Goal: Task Accomplishment & Management: Complete application form

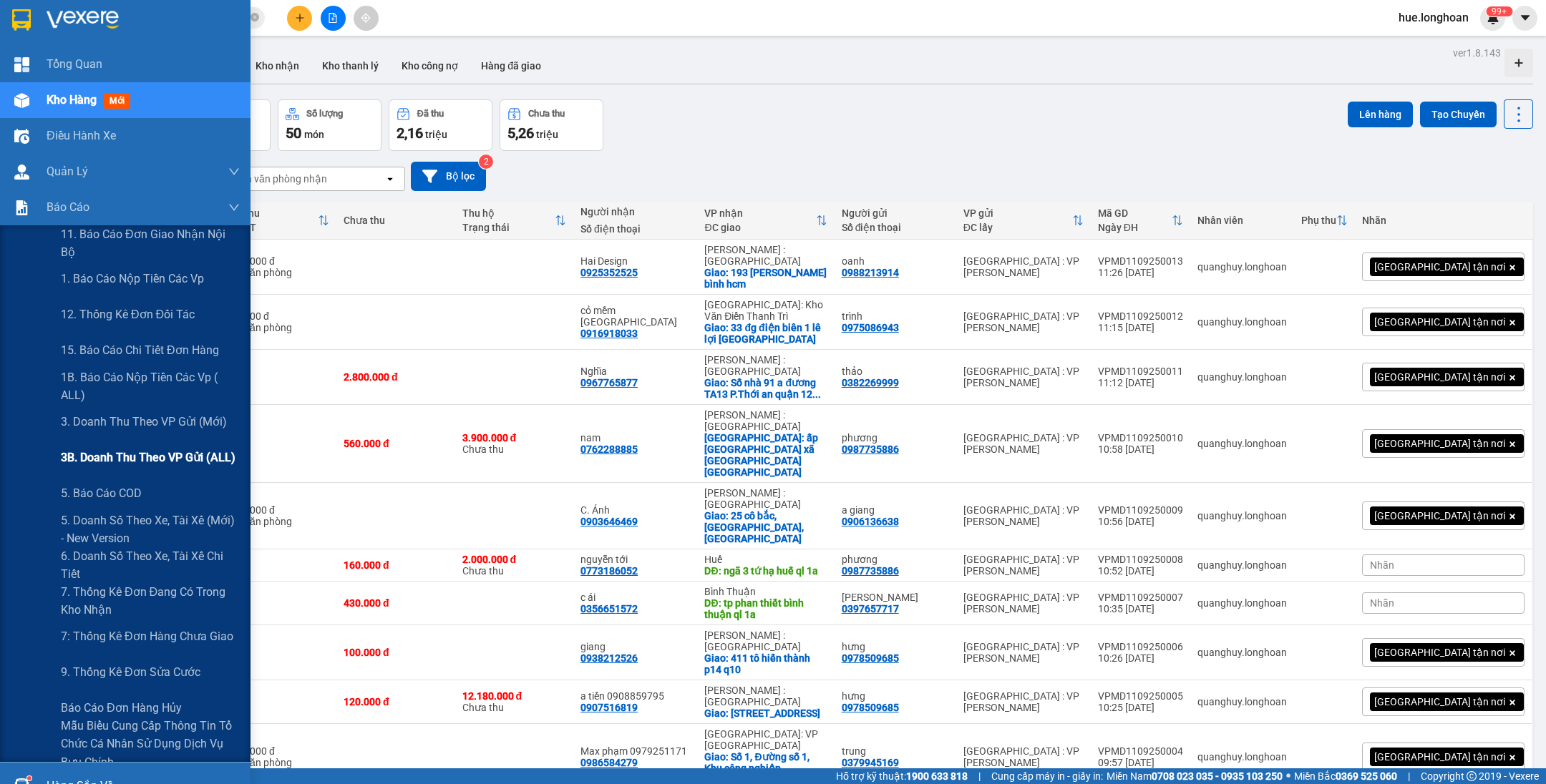
click at [125, 459] on span "3B. Doanh Thu theo VP Gửi (ALL)" at bounding box center [148, 458] width 175 height 18
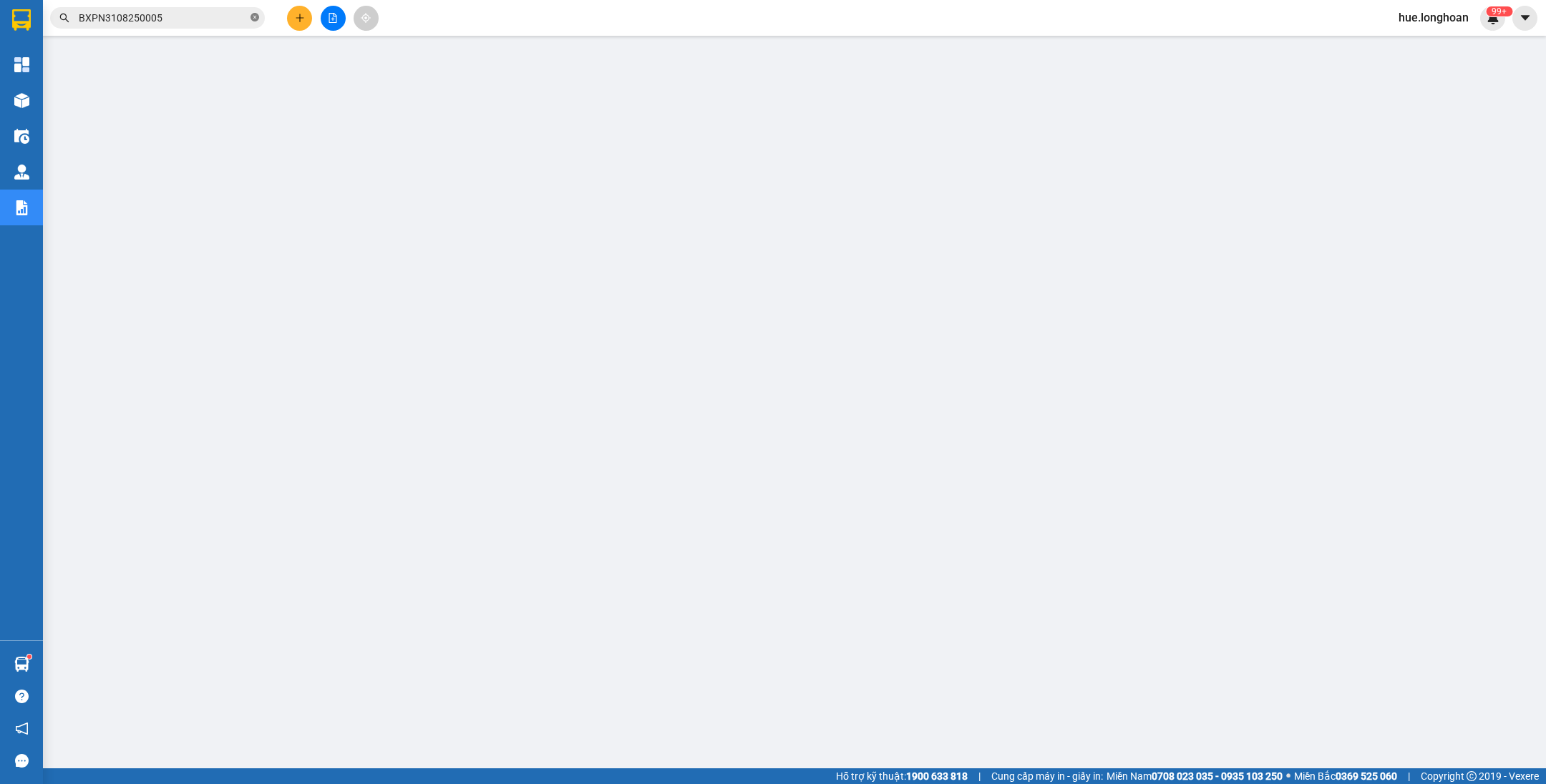
click at [256, 18] on icon "close-circle" at bounding box center [255, 17] width 9 height 9
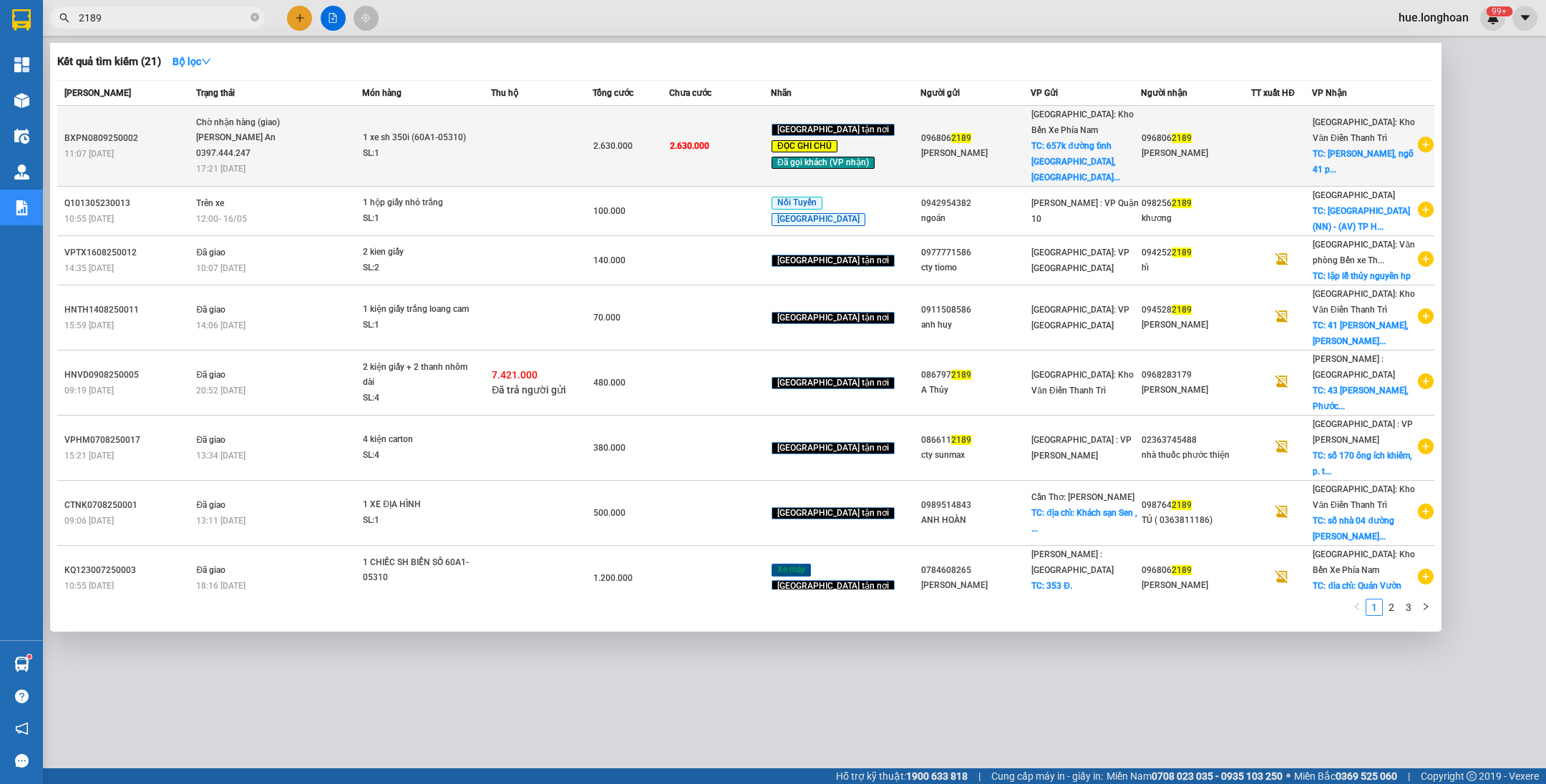
type input "2189"
click at [402, 118] on td "1 xe sh 350i (60A1-05310) SL: 1" at bounding box center [426, 146] width 128 height 81
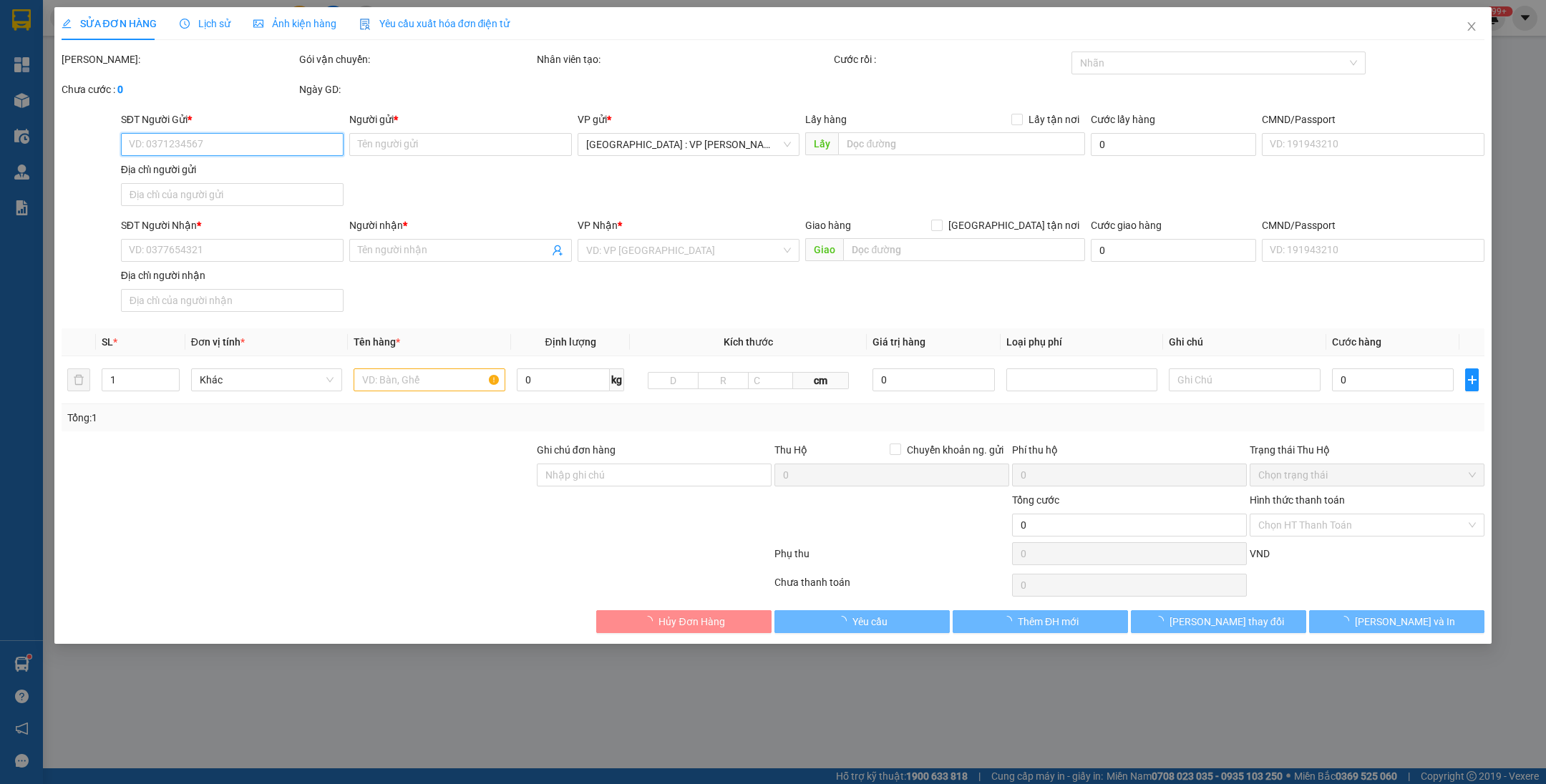
type input "0968062189"
type input "[PERSON_NAME]"
checkbox input "true"
type input "657k đường [GEOGRAPHIC_DATA],[GEOGRAPHIC_DATA]"
type input "0968062189"
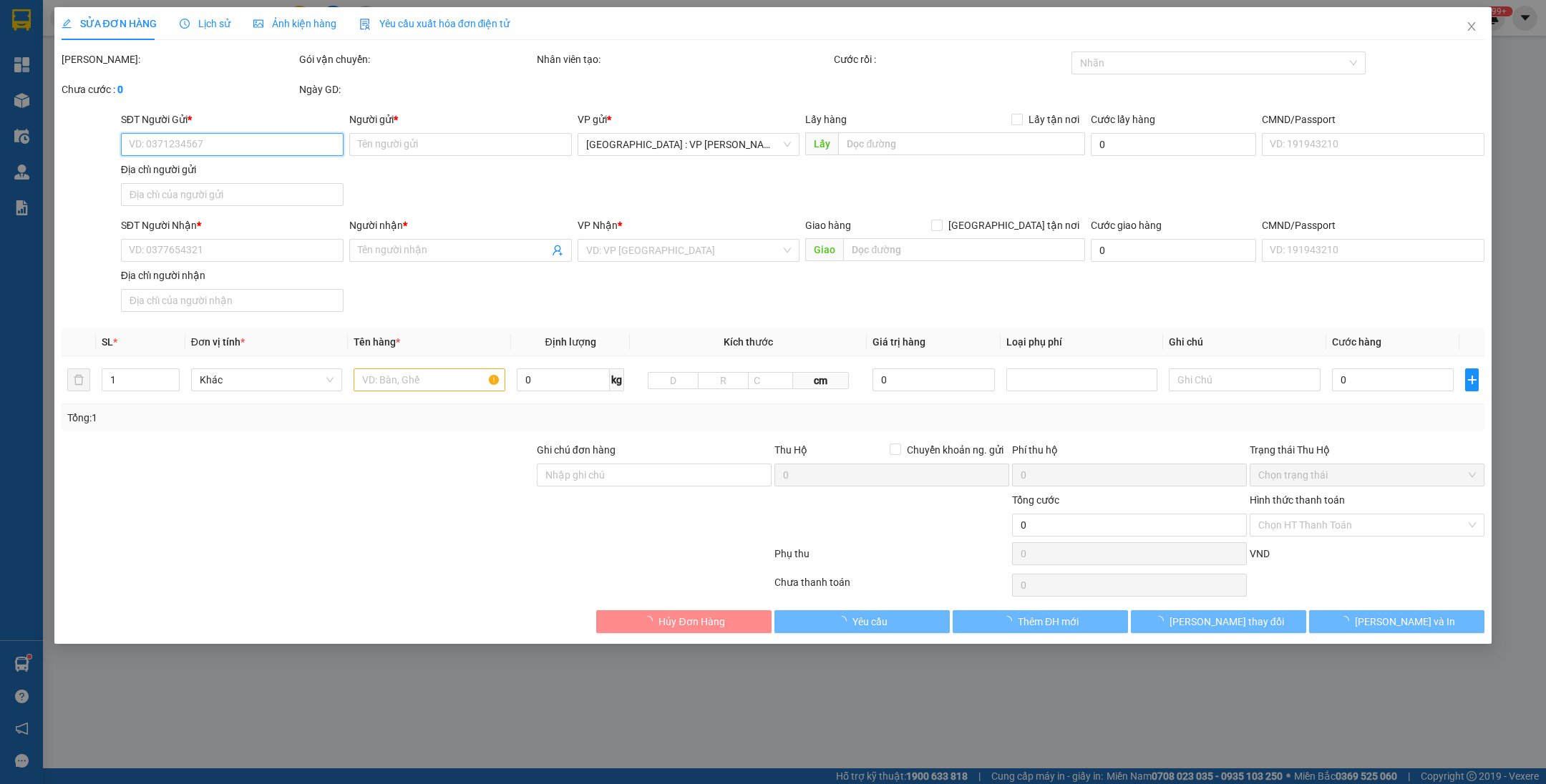
type input "[PERSON_NAME]"
checkbox input "true"
type input "[PERSON_NAME], ngõ 41 phố [GEOGRAPHIC_DATA], [GEOGRAPHIC_DATA], [GEOGRAPHIC_DAT…"
type input "1 chìa khoá+ 0 cavet + 037 6755079 Meo, liên hệ số này nếu không gọi đươc người…"
type input "2.630.000"
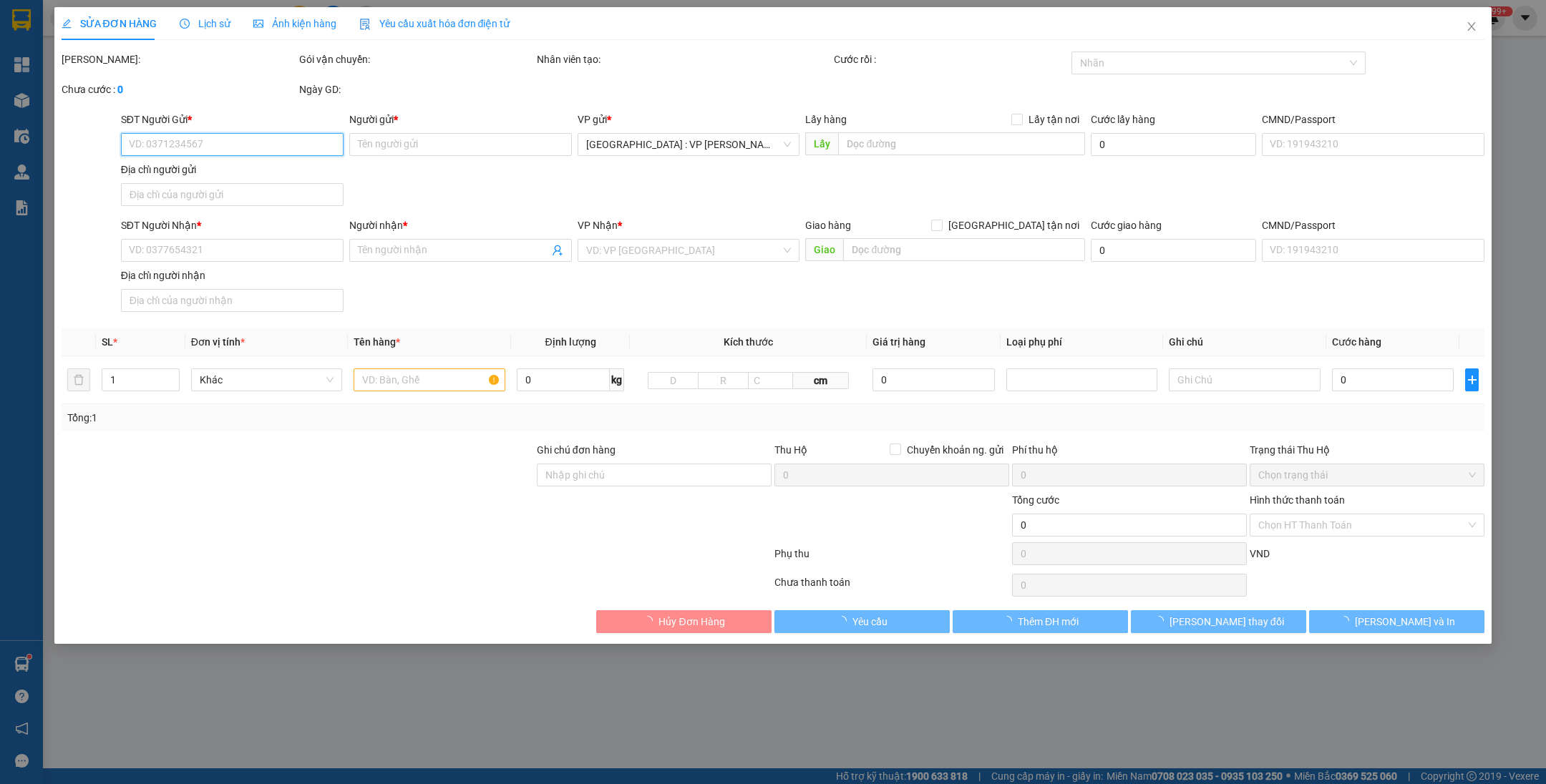
type input "2.630.000"
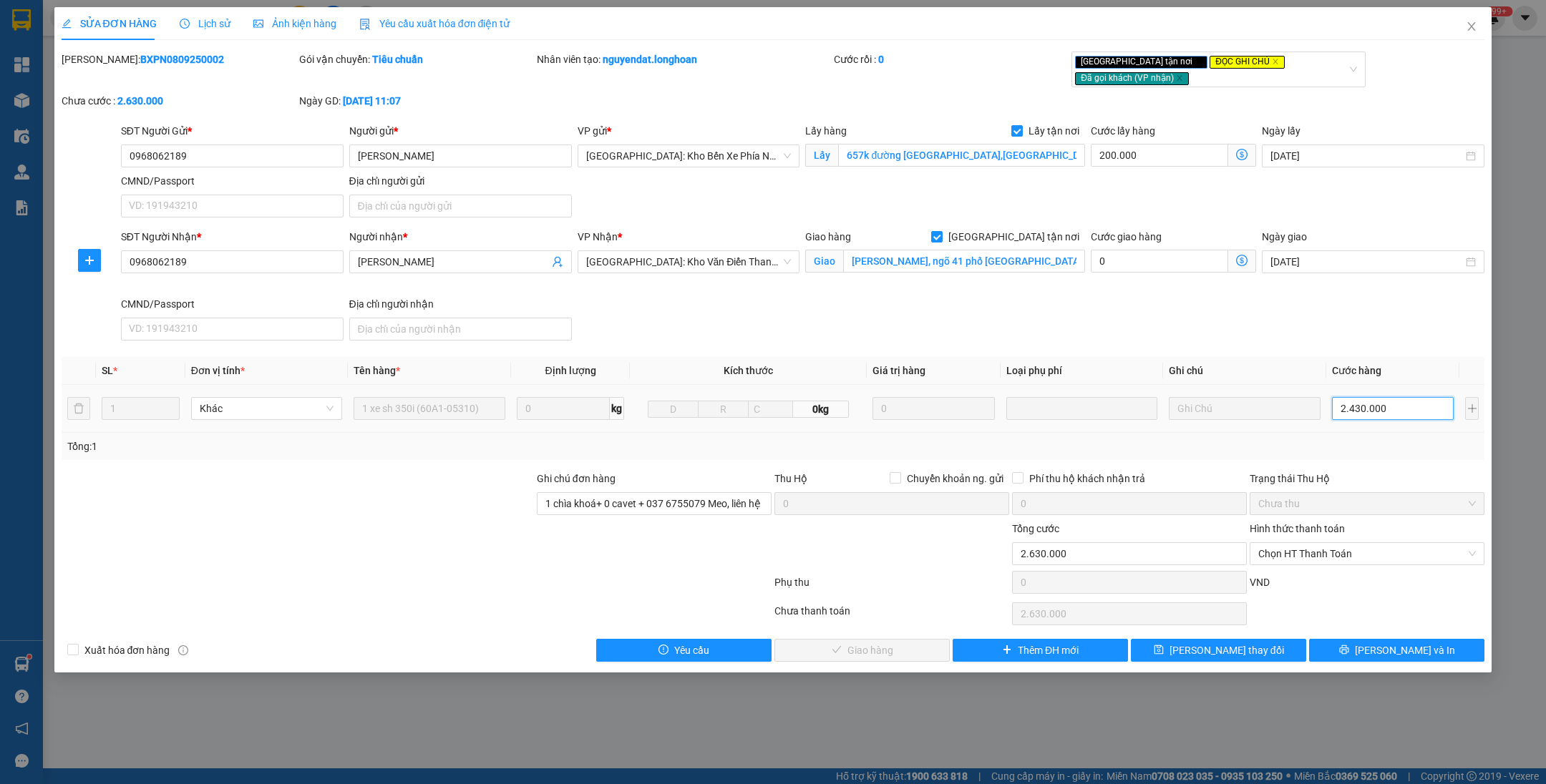
click at [1411, 400] on input "2.430.000" at bounding box center [1393, 408] width 122 height 23
type input "200.002"
type input "2"
type input "200.022"
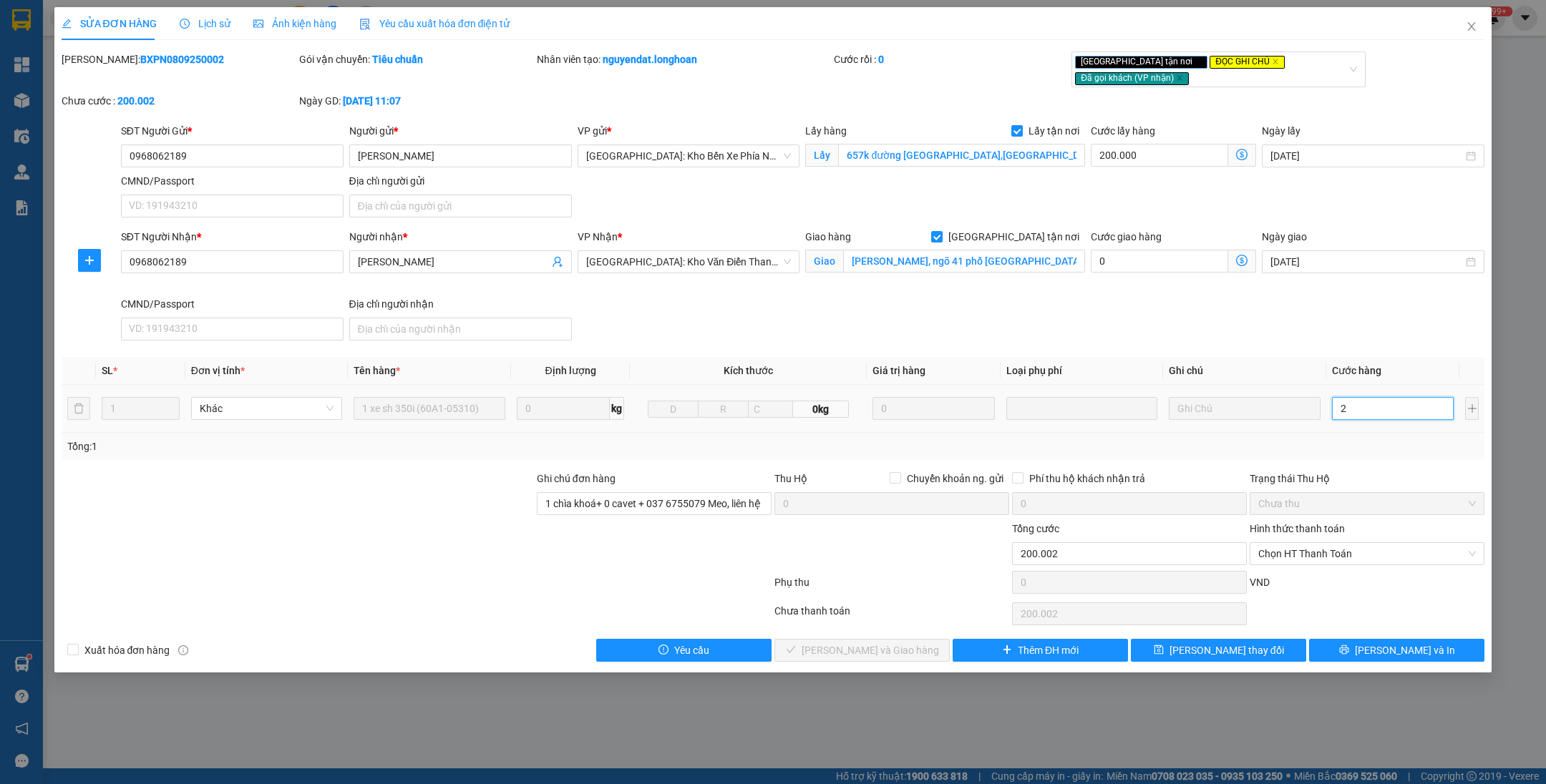
type input "200.022"
type input "22"
type input "200.223"
type input "223"
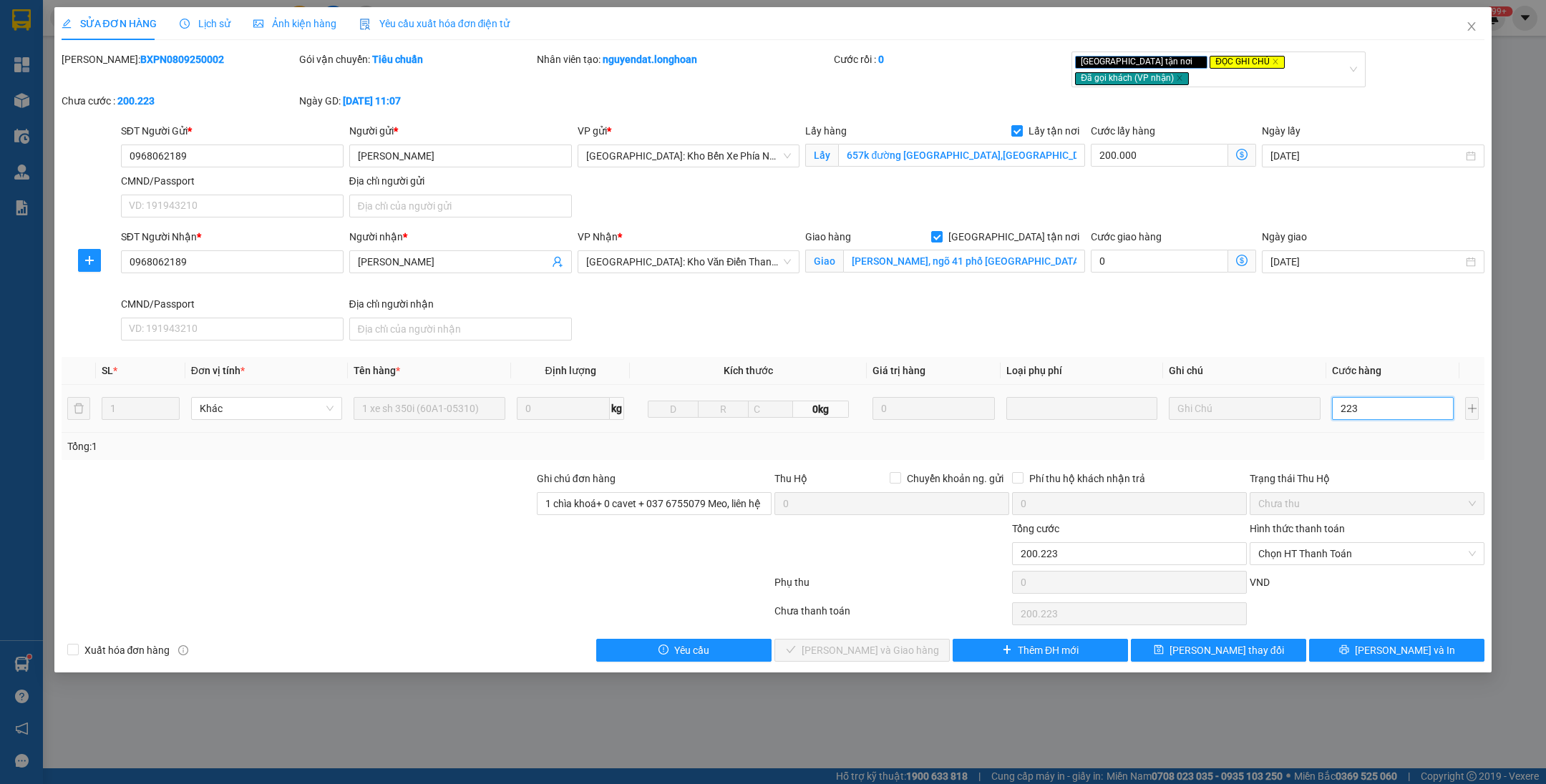
type input "202.230"
type input "22.300"
type input "222.300"
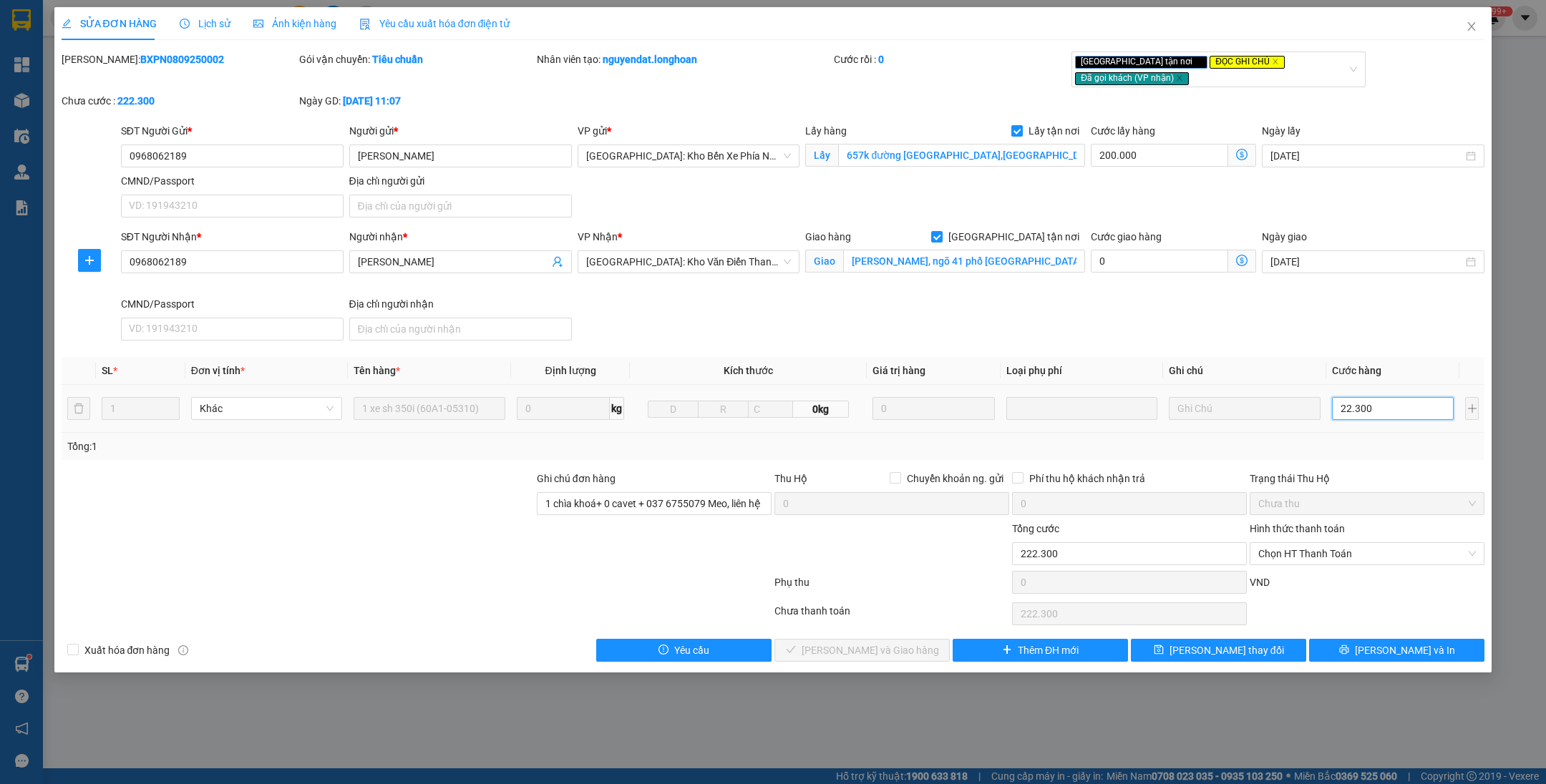
type input "423.000"
type input "223.000"
type input "2.430.000"
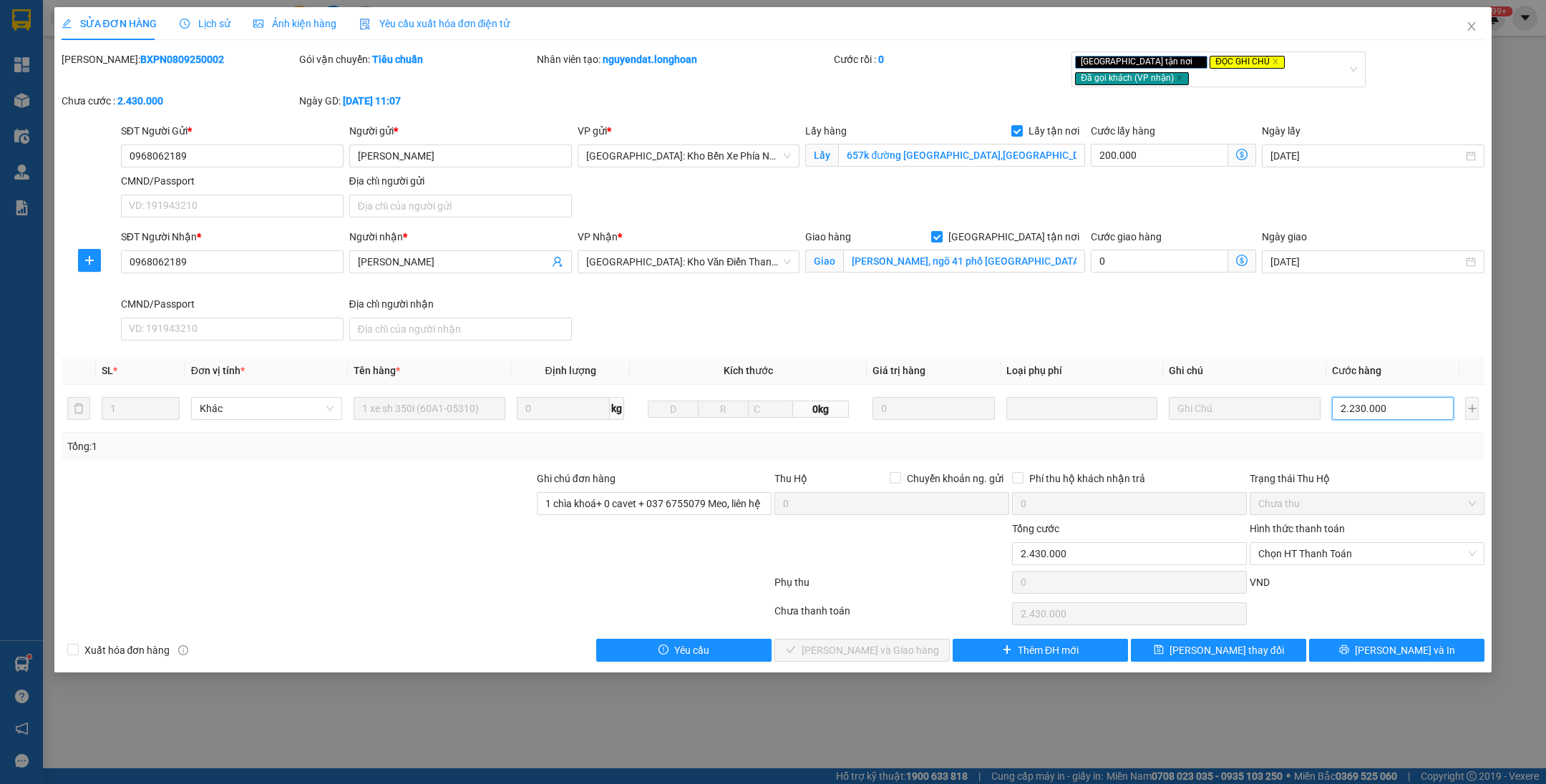
type input "2.230.000"
click at [1352, 312] on div "SĐT Người Nhận * 0968062189 Người nhận * [PERSON_NAME] VP Nhận * [GEOGRAPHIC_DA…" at bounding box center [803, 288] width 1371 height 118
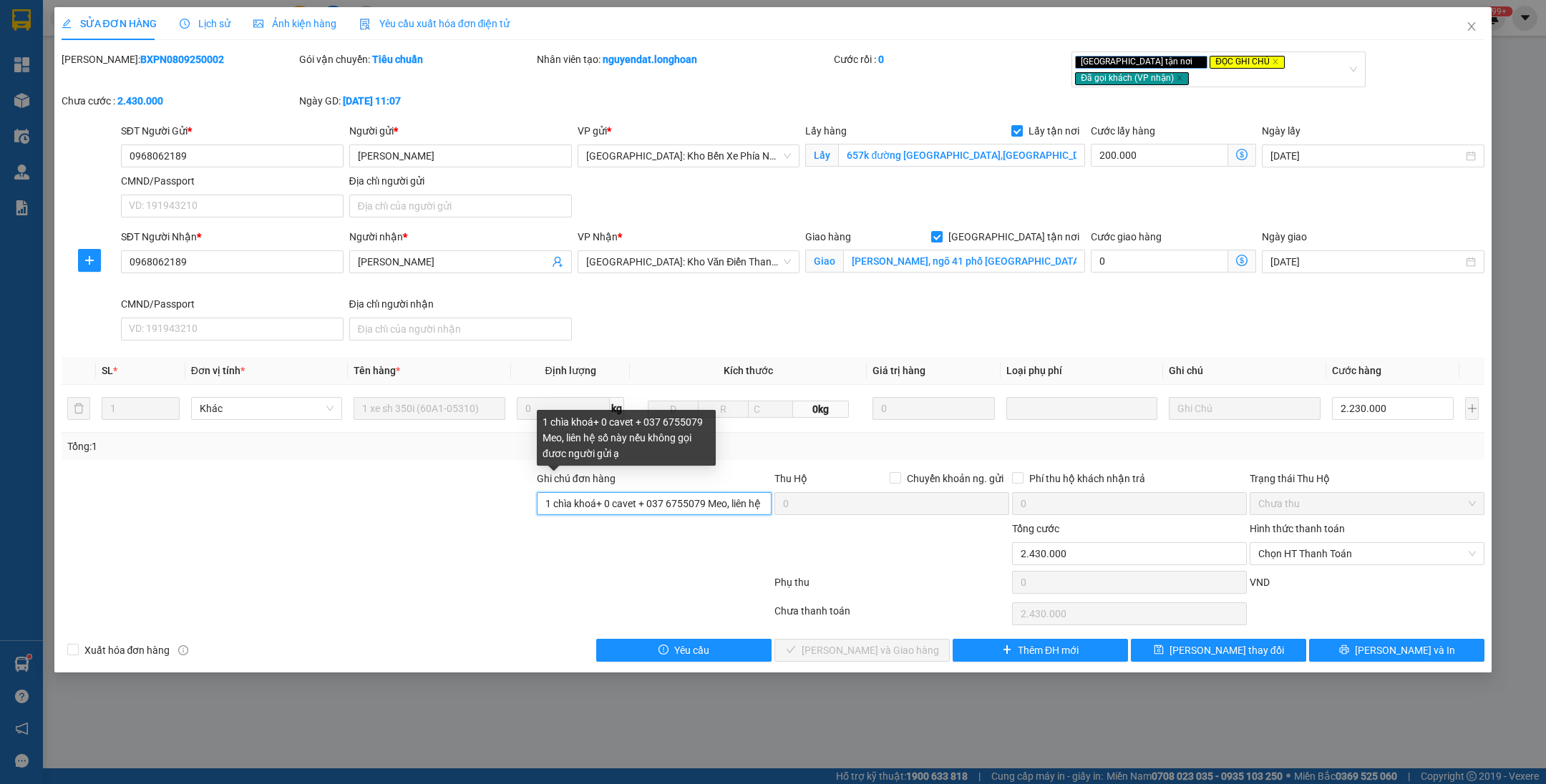
click at [539, 492] on input "1 chìa khoá+ 0 cavet + 037 6755079 Meo, liên hệ số này nếu không gọi đươc người…" at bounding box center [655, 503] width 235 height 23
type input "khách qua kho nhận giảm 200k. 1 chìa khoá+ 0 cavet + 037 6755079 Meo, liên hệ s…"
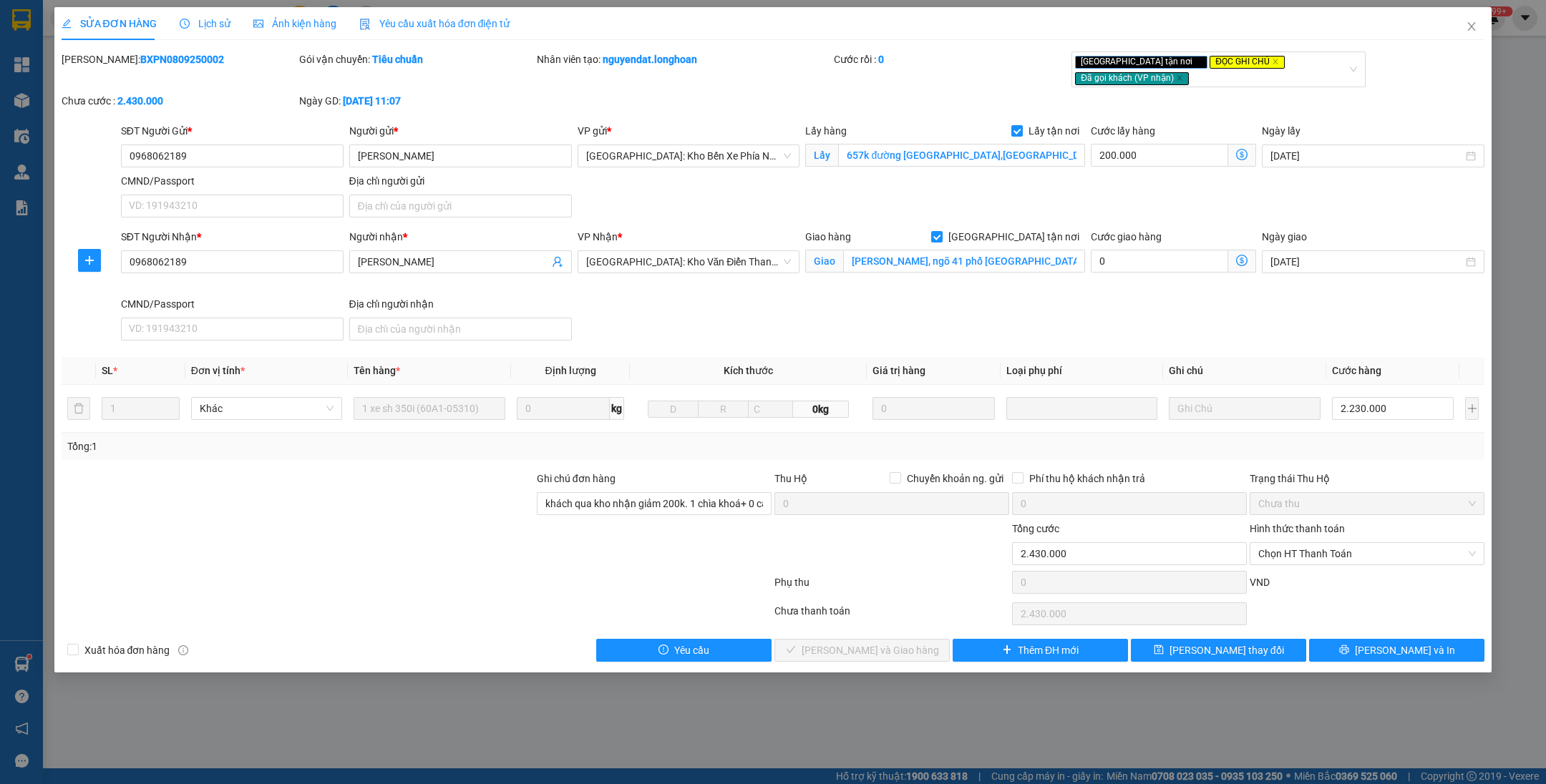
click at [343, 505] on div at bounding box center [297, 496] width 475 height 50
click at [1200, 643] on span "[PERSON_NAME] thay đổi" at bounding box center [1226, 651] width 115 height 16
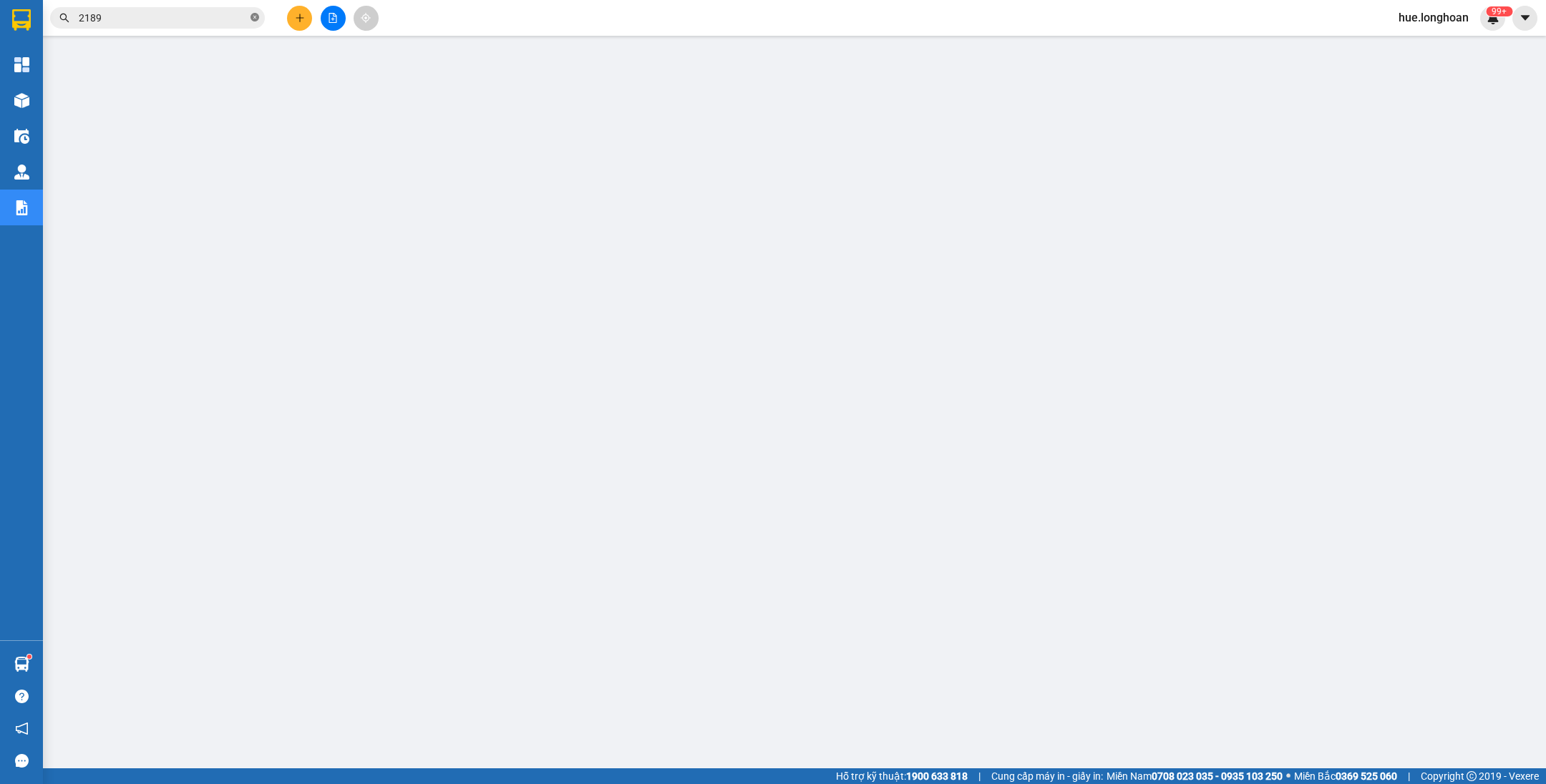
click at [256, 20] on icon "close-circle" at bounding box center [255, 17] width 9 height 9
click at [209, 15] on input "text" at bounding box center [163, 18] width 169 height 16
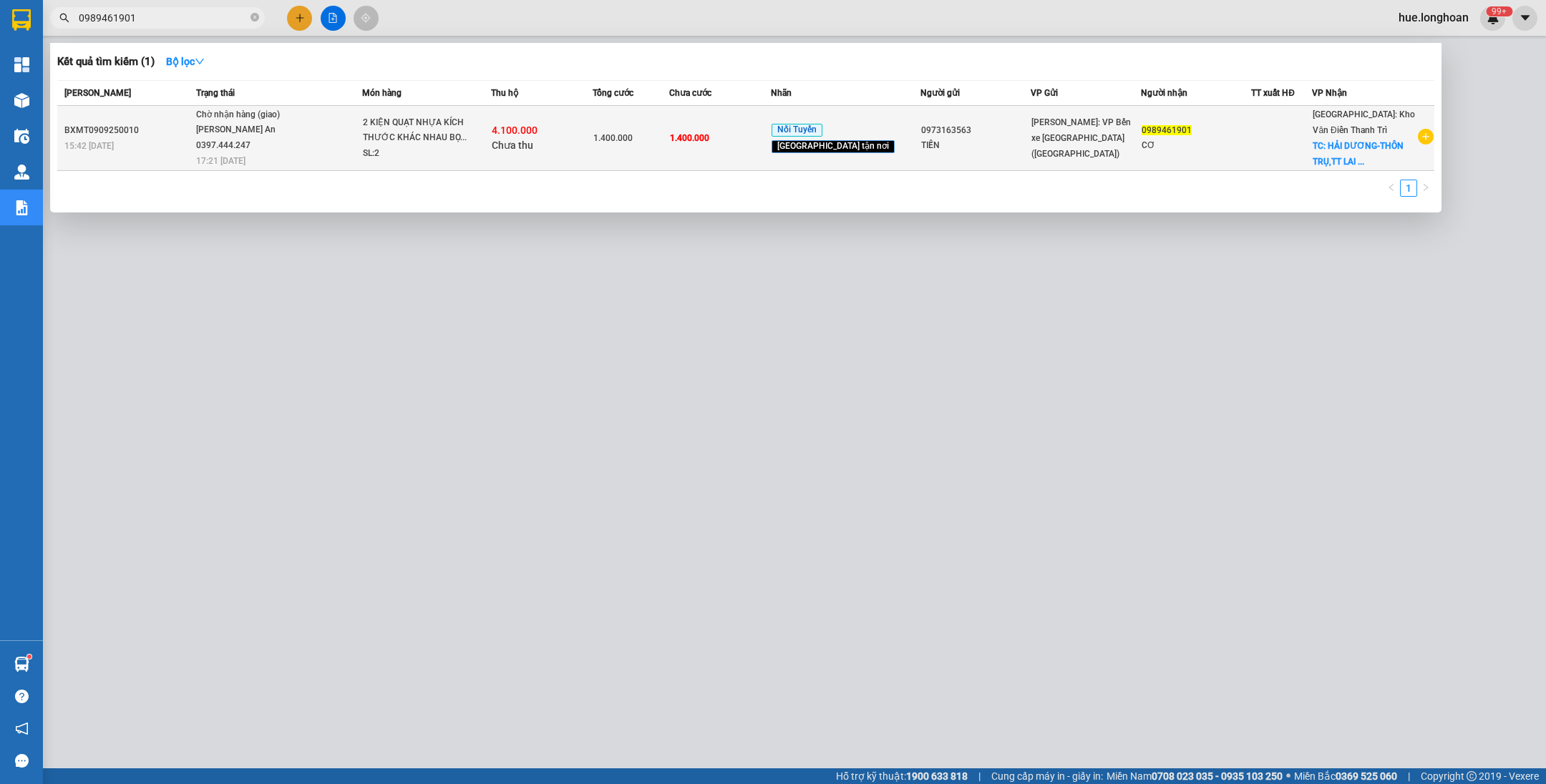
type input "0989461901"
click at [434, 110] on td "2 KIỆN QUẠT NHỰA KÍCH THƯỚC KHÁC NHAU BỌ... SL: 2" at bounding box center [426, 138] width 128 height 65
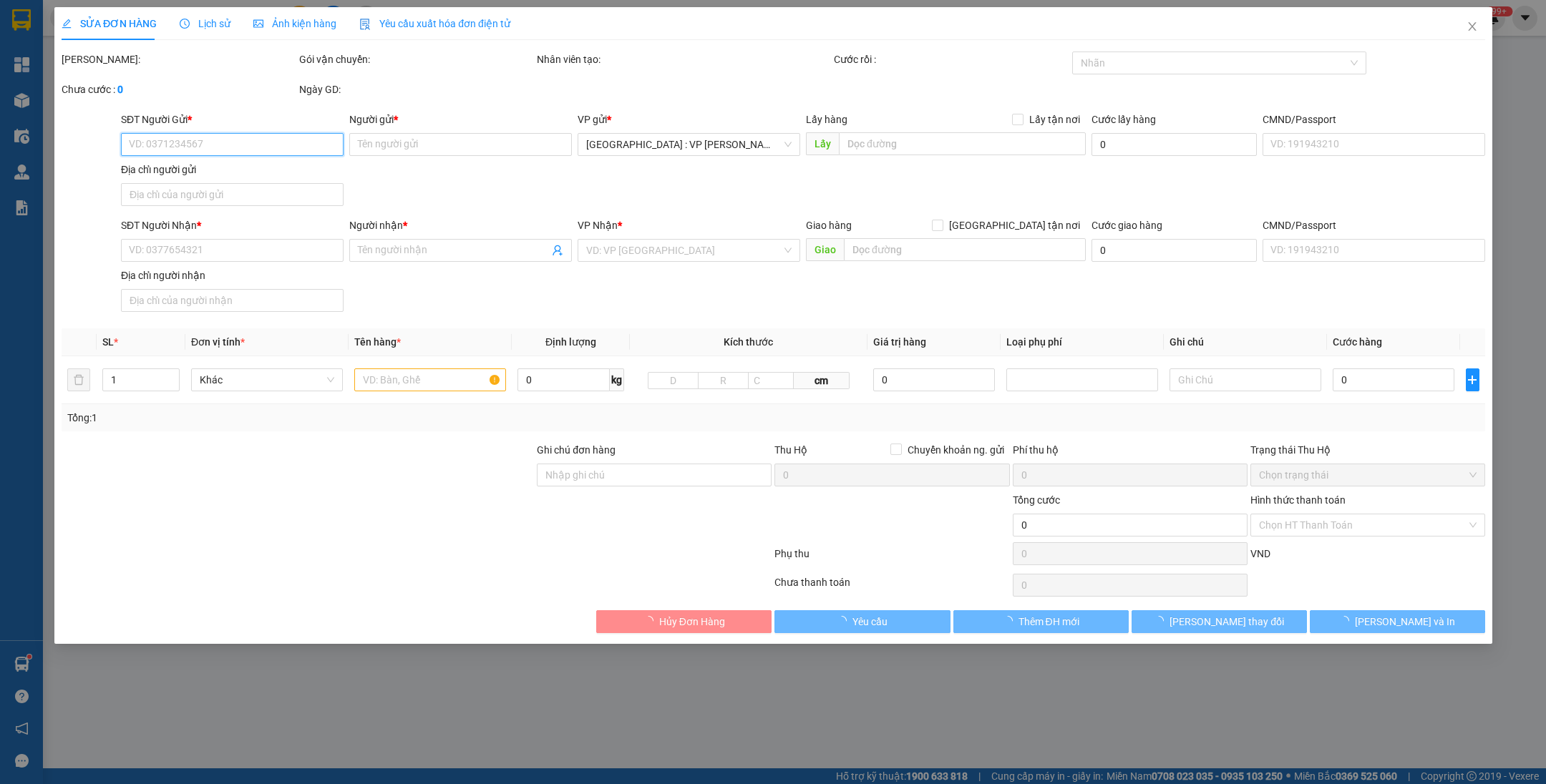
type input "0973163563"
type input "TIẾN"
type input "0989461901"
type input "CƠ"
checkbox input "true"
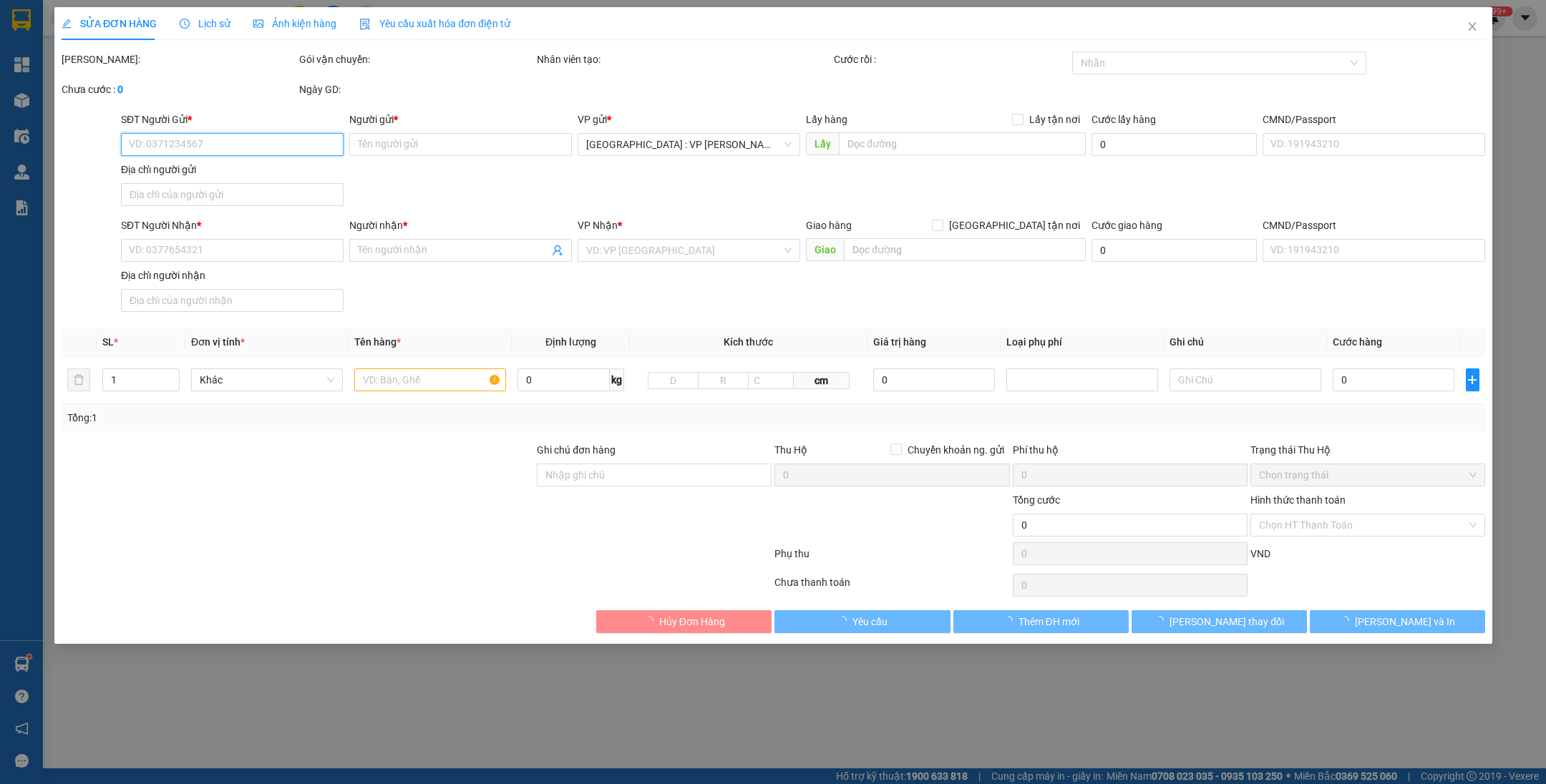
type input "HẢI DƯƠNG-THÔN TRỤ,TT LAI CÁCH,[GEOGRAPHIC_DATA],[GEOGRAPHIC_DATA]"
type input "HÀNG DỄ VỠ HƯ VỠ KHÔNG ĐỀN"
type input "1.400.000"
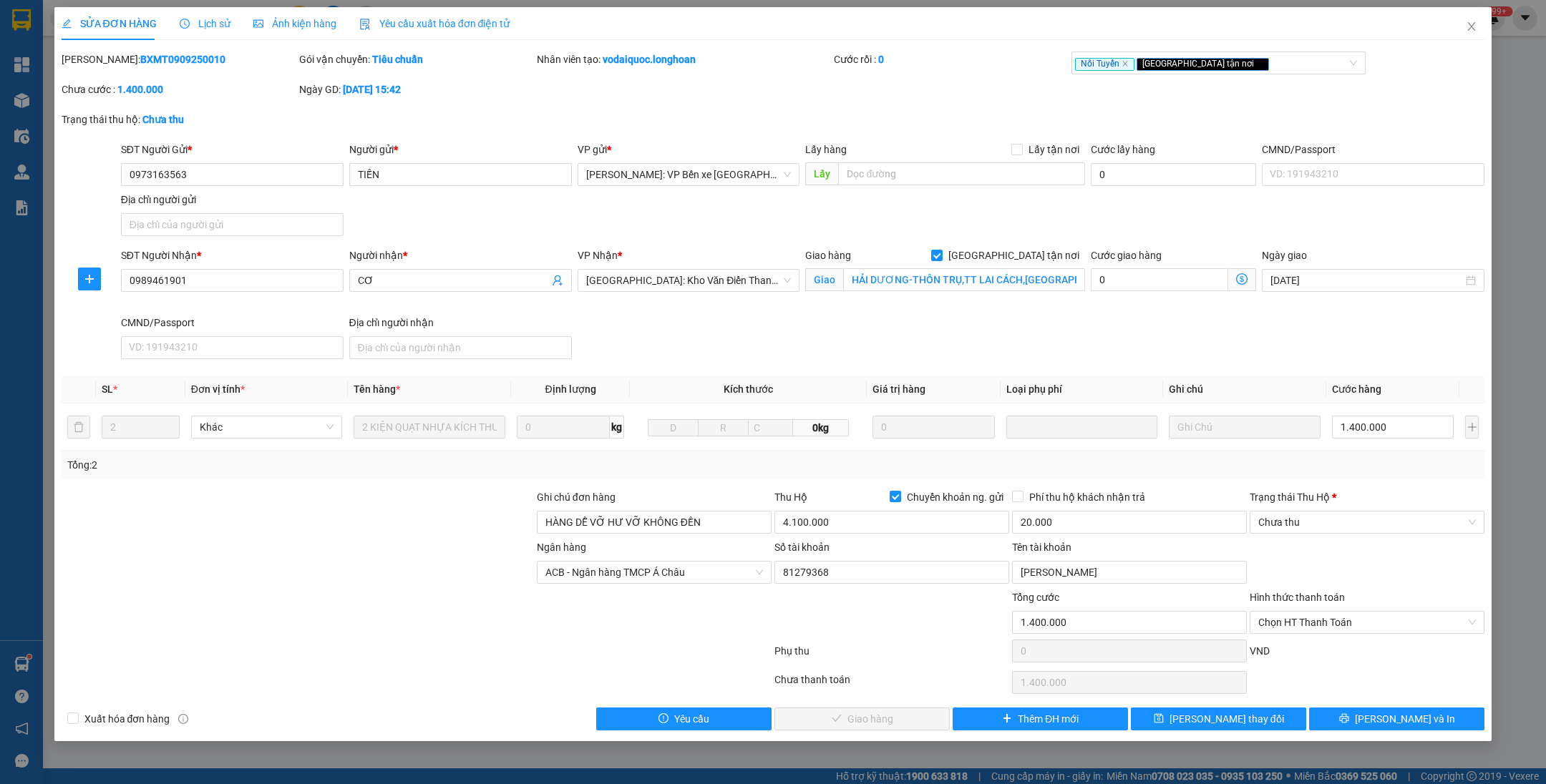
click at [184, 20] on icon "clock-circle" at bounding box center [184, 24] width 10 height 10
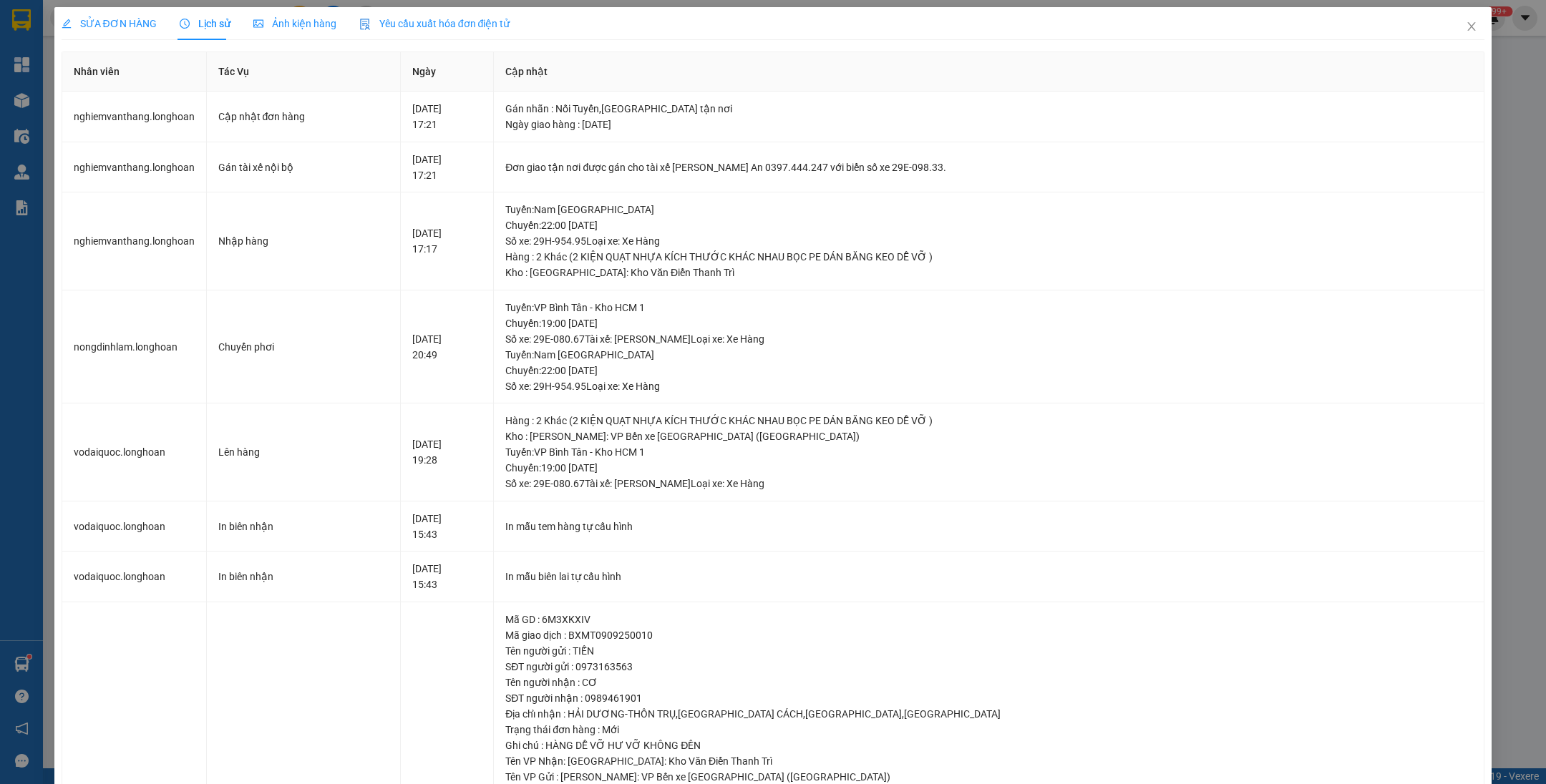
click at [127, 24] on span "SỬA ĐƠN HÀNG" at bounding box center [109, 24] width 95 height 12
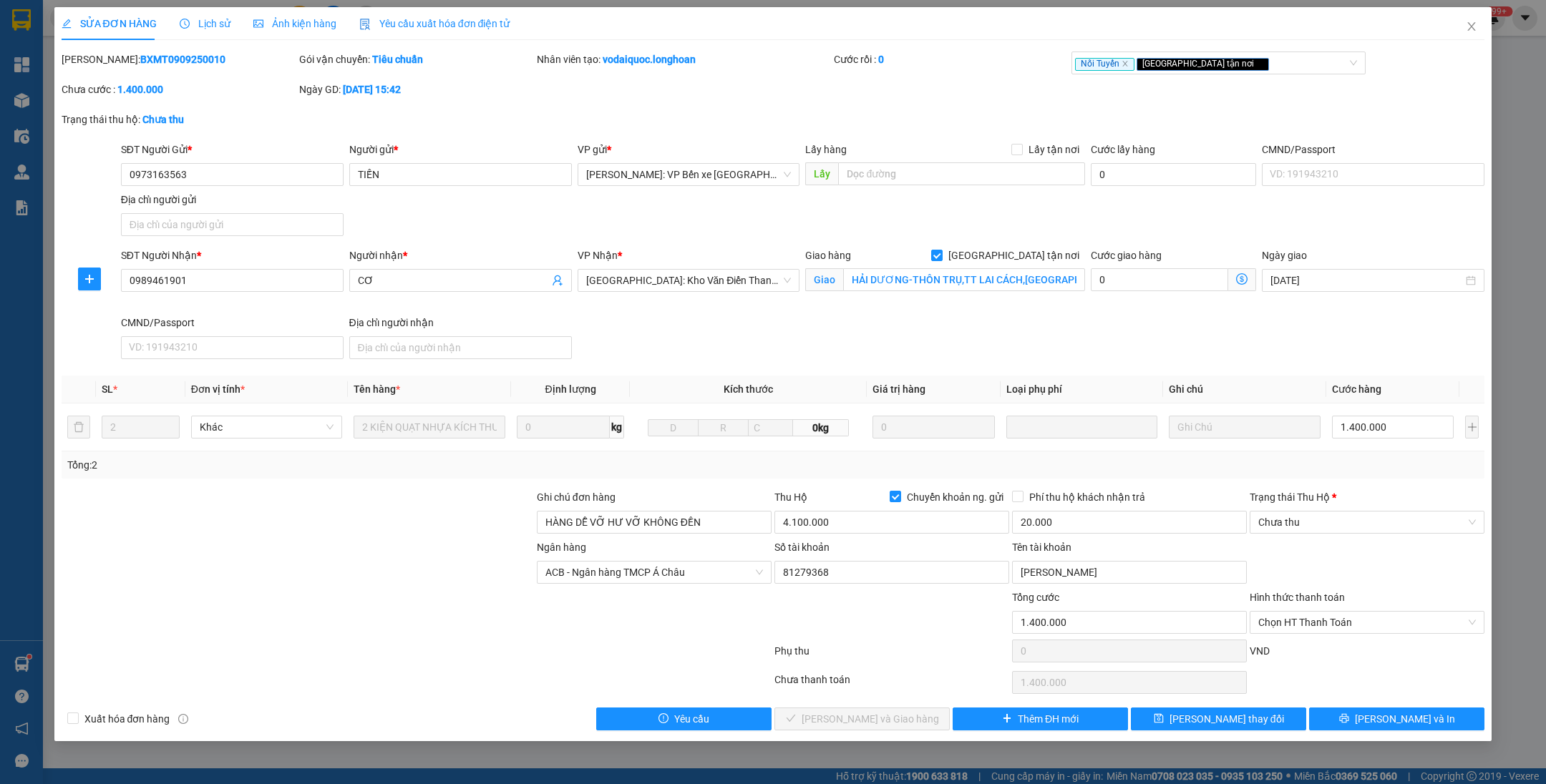
click at [204, 29] on span "Lịch sử" at bounding box center [205, 24] width 51 height 12
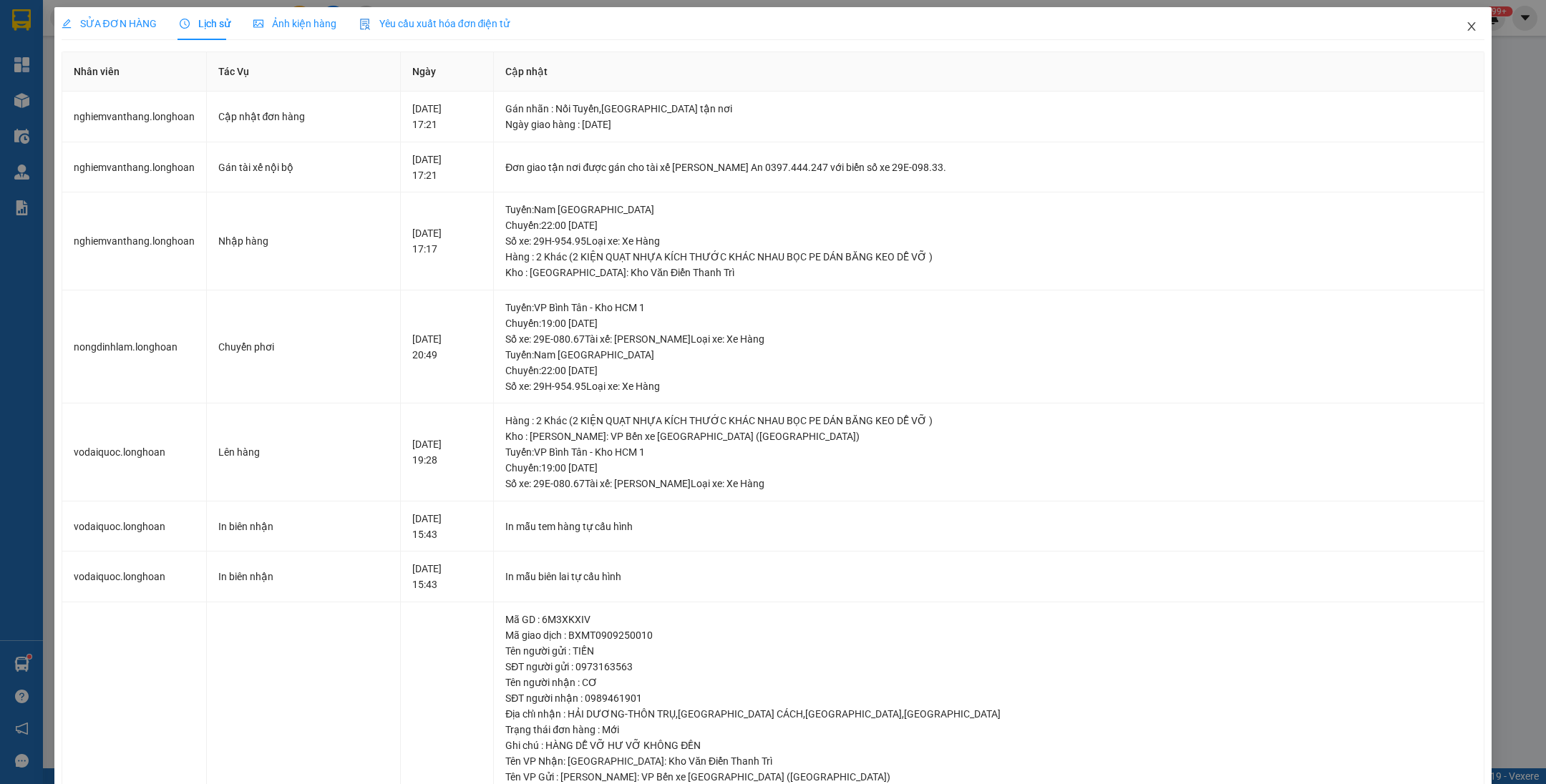
click at [1452, 27] on span "Close" at bounding box center [1471, 26] width 40 height 40
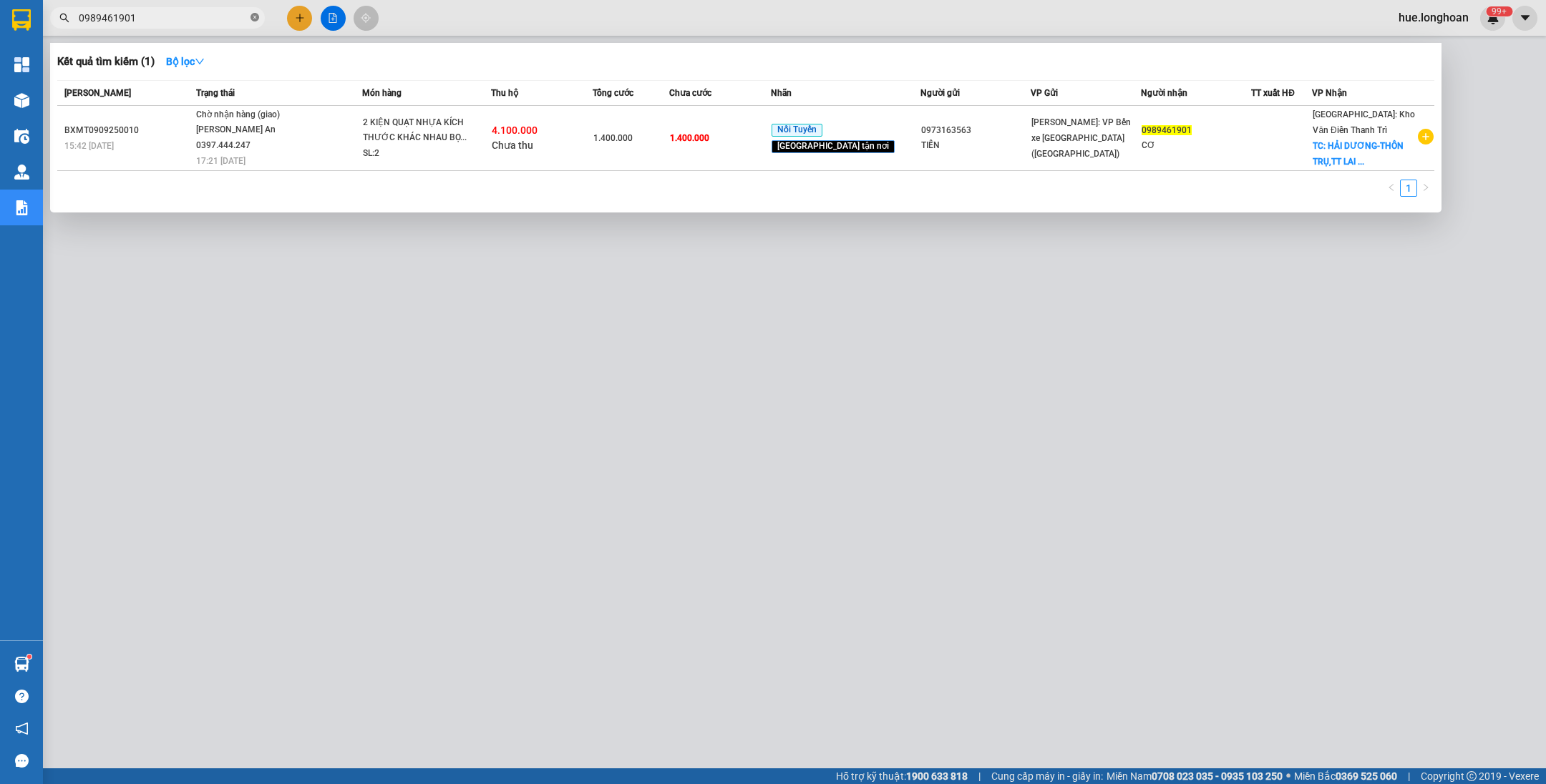
click at [256, 15] on icon "close-circle" at bounding box center [255, 17] width 9 height 9
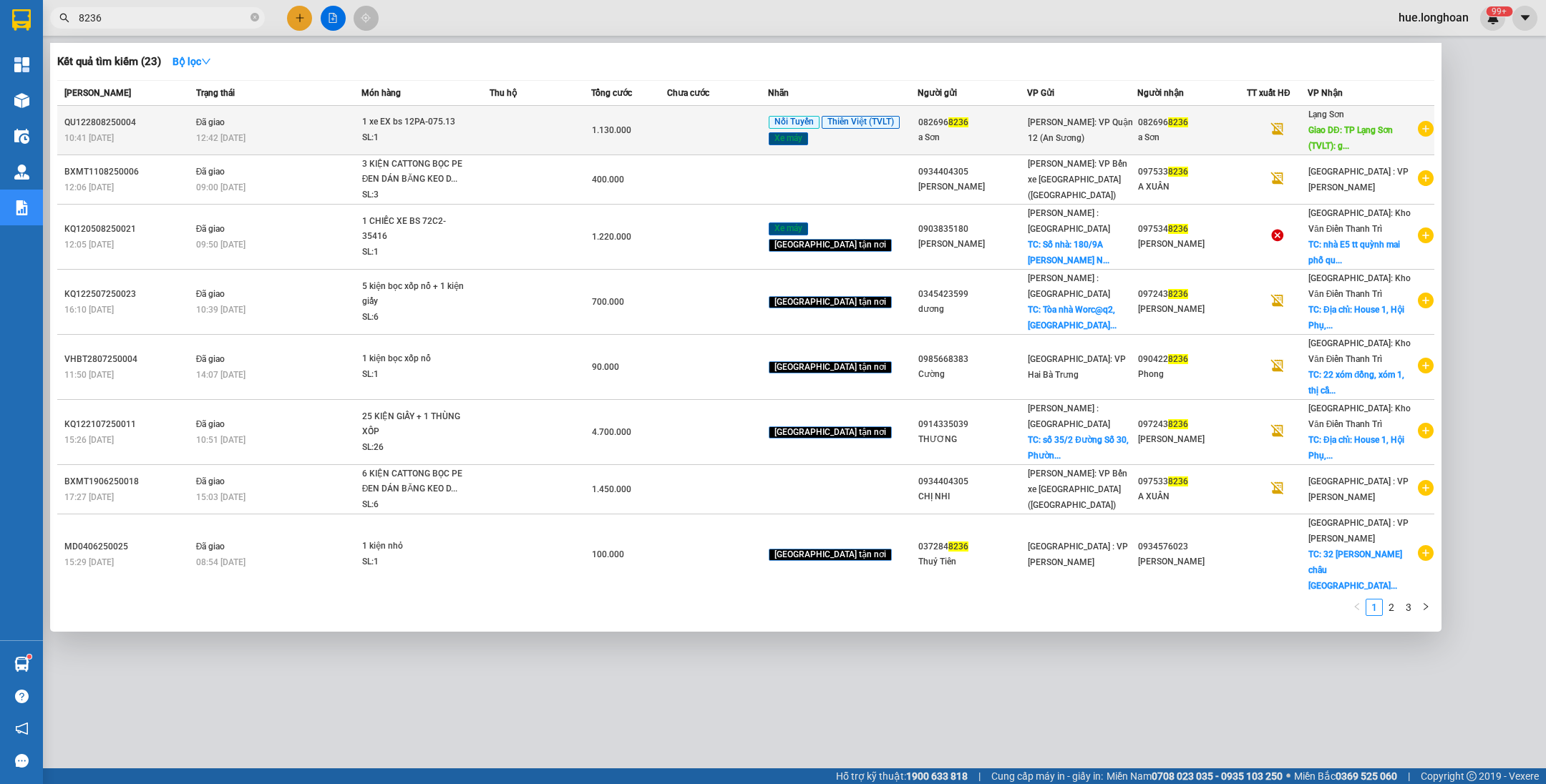
type input "8236"
click at [585, 135] on td at bounding box center [540, 130] width 102 height 49
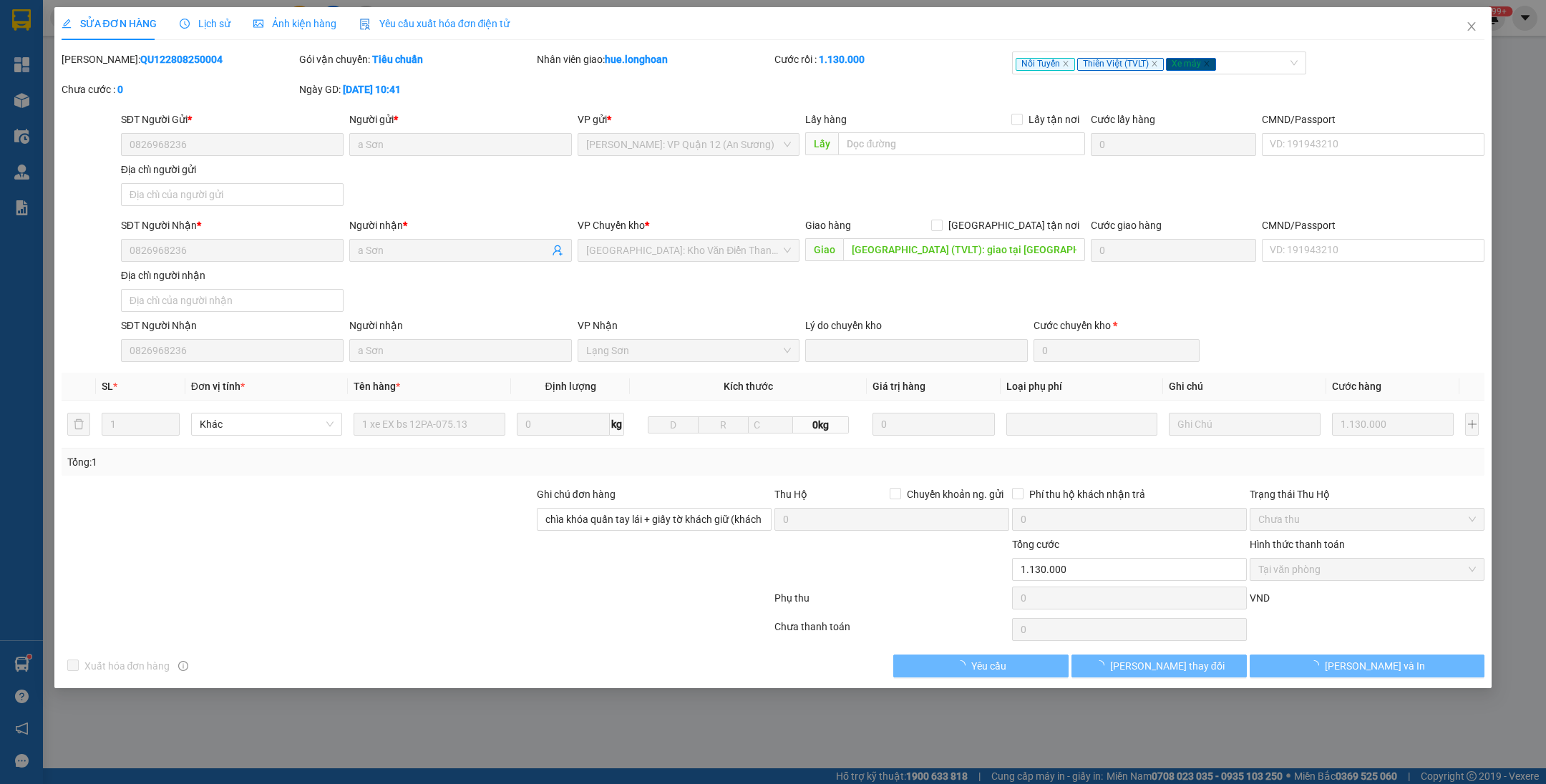
click at [210, 23] on span "Lịch sử" at bounding box center [205, 24] width 51 height 12
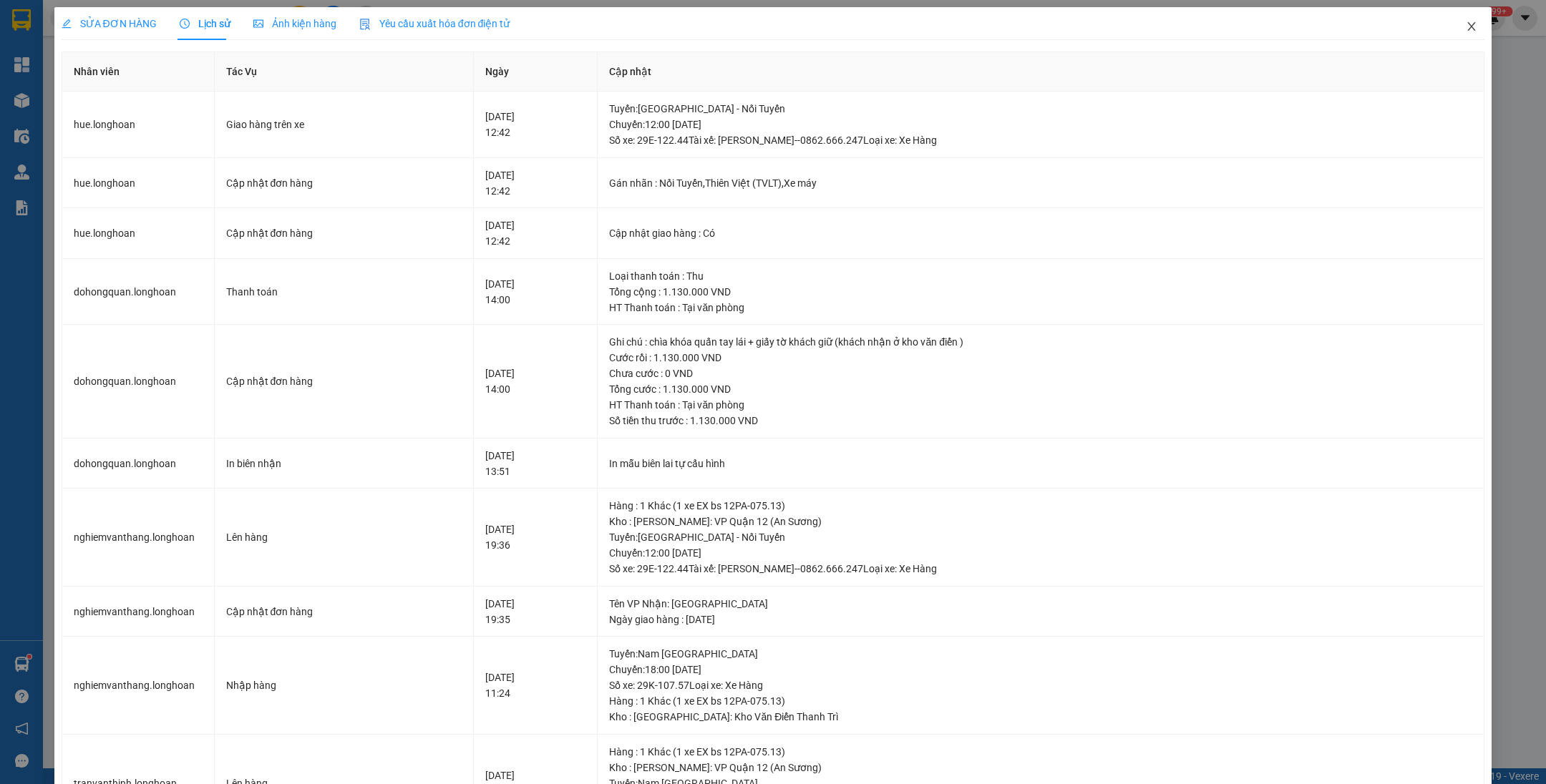
click at [1467, 22] on icon "close" at bounding box center [1472, 26] width 12 height 12
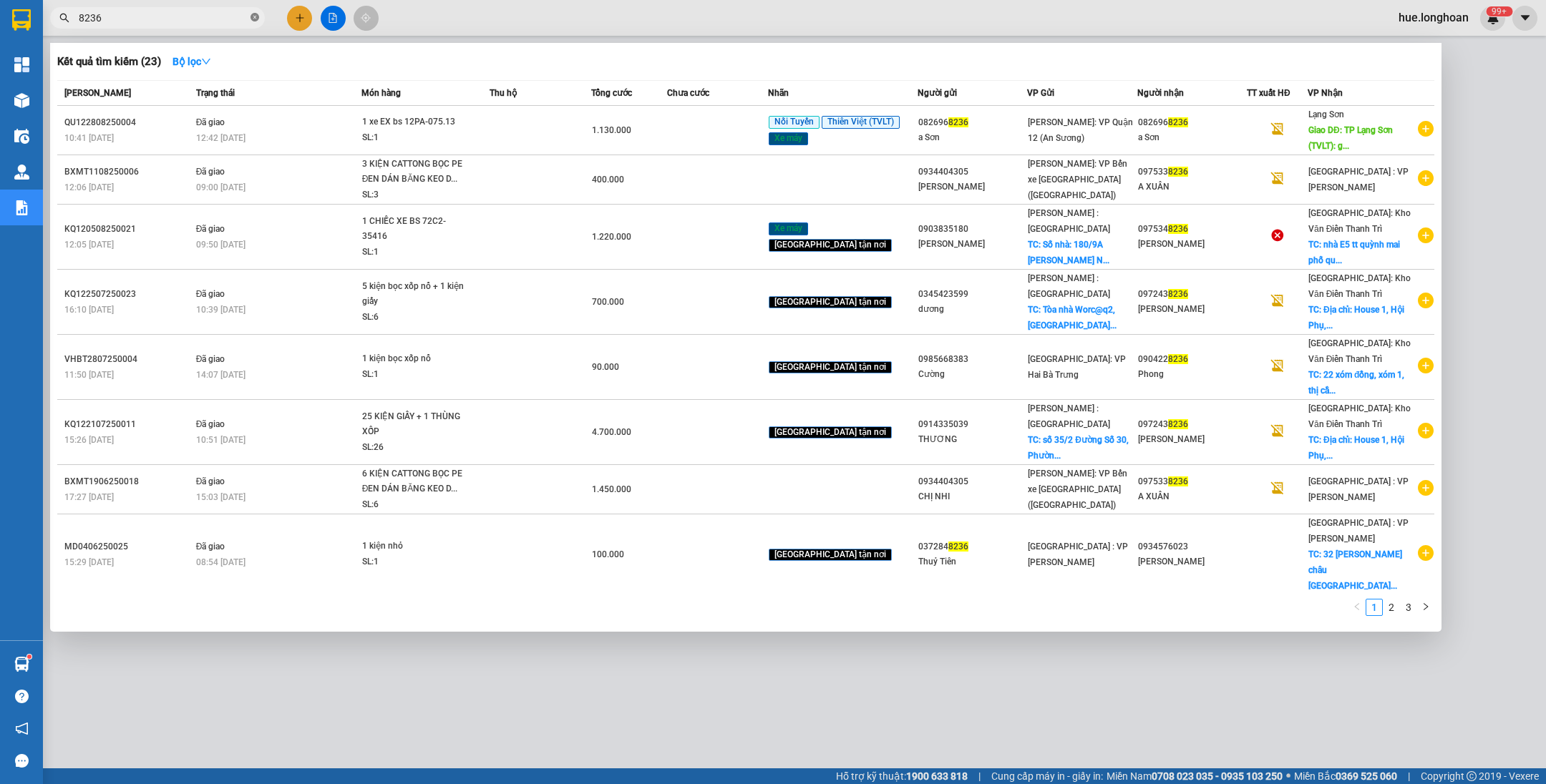
click at [256, 22] on icon "close-circle" at bounding box center [255, 17] width 9 height 9
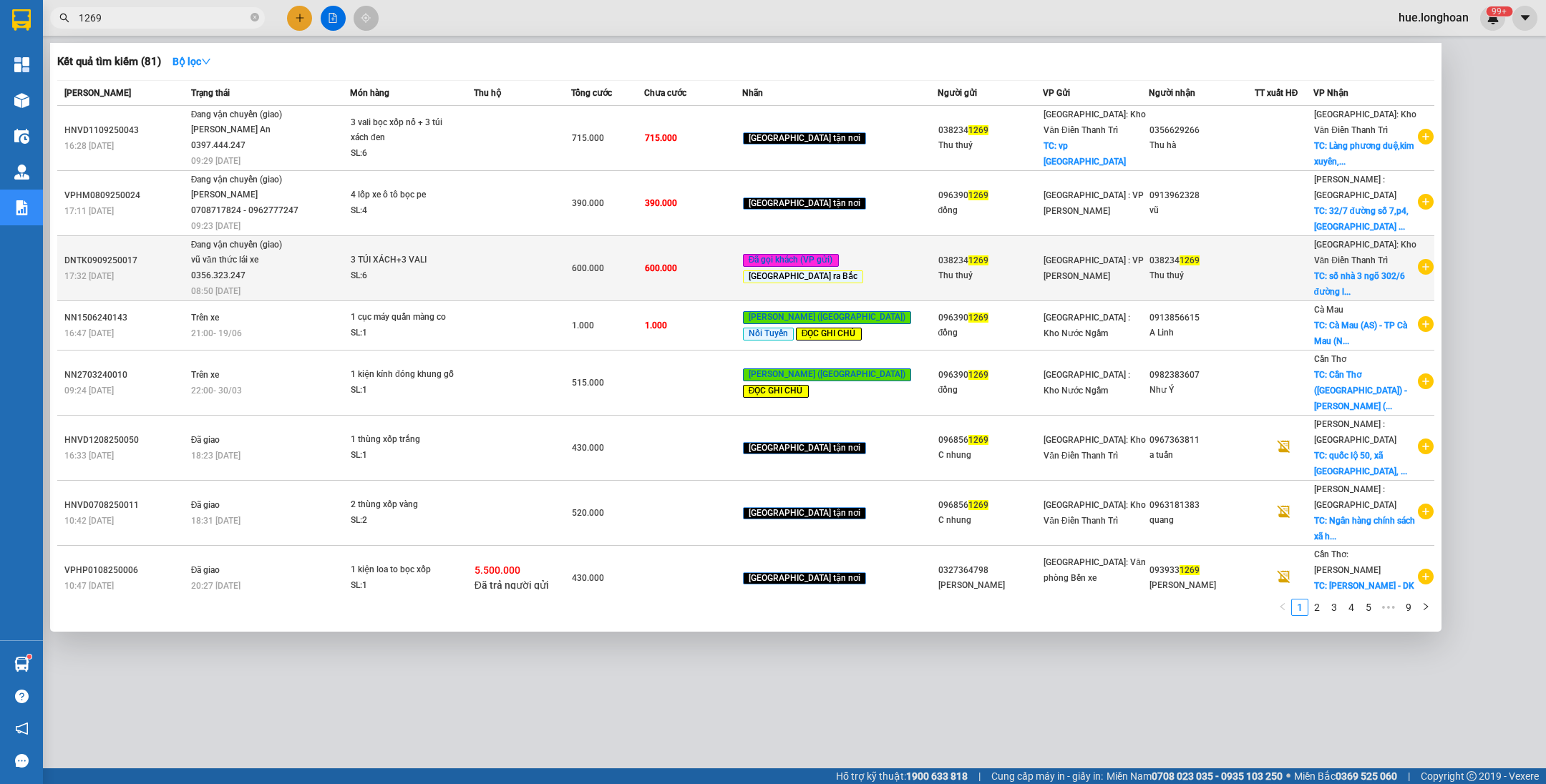
type input "1269"
click at [1156, 269] on div "Thu thuỷ" at bounding box center [1202, 275] width 105 height 15
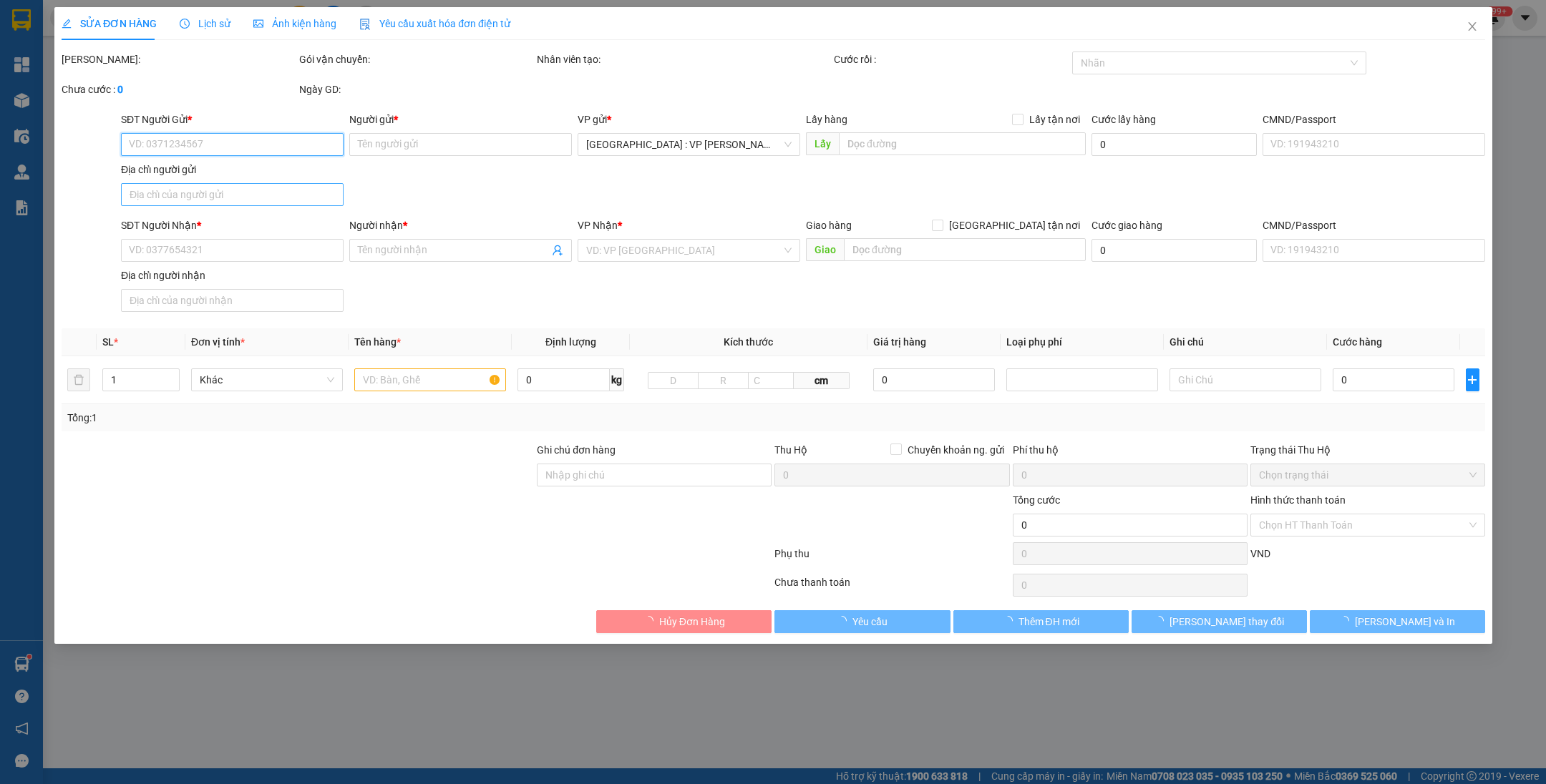
type input "0382341269"
type input "Thu thuỷ"
type input "0382341269"
type input "Thu thuỷ"
checkbox input "true"
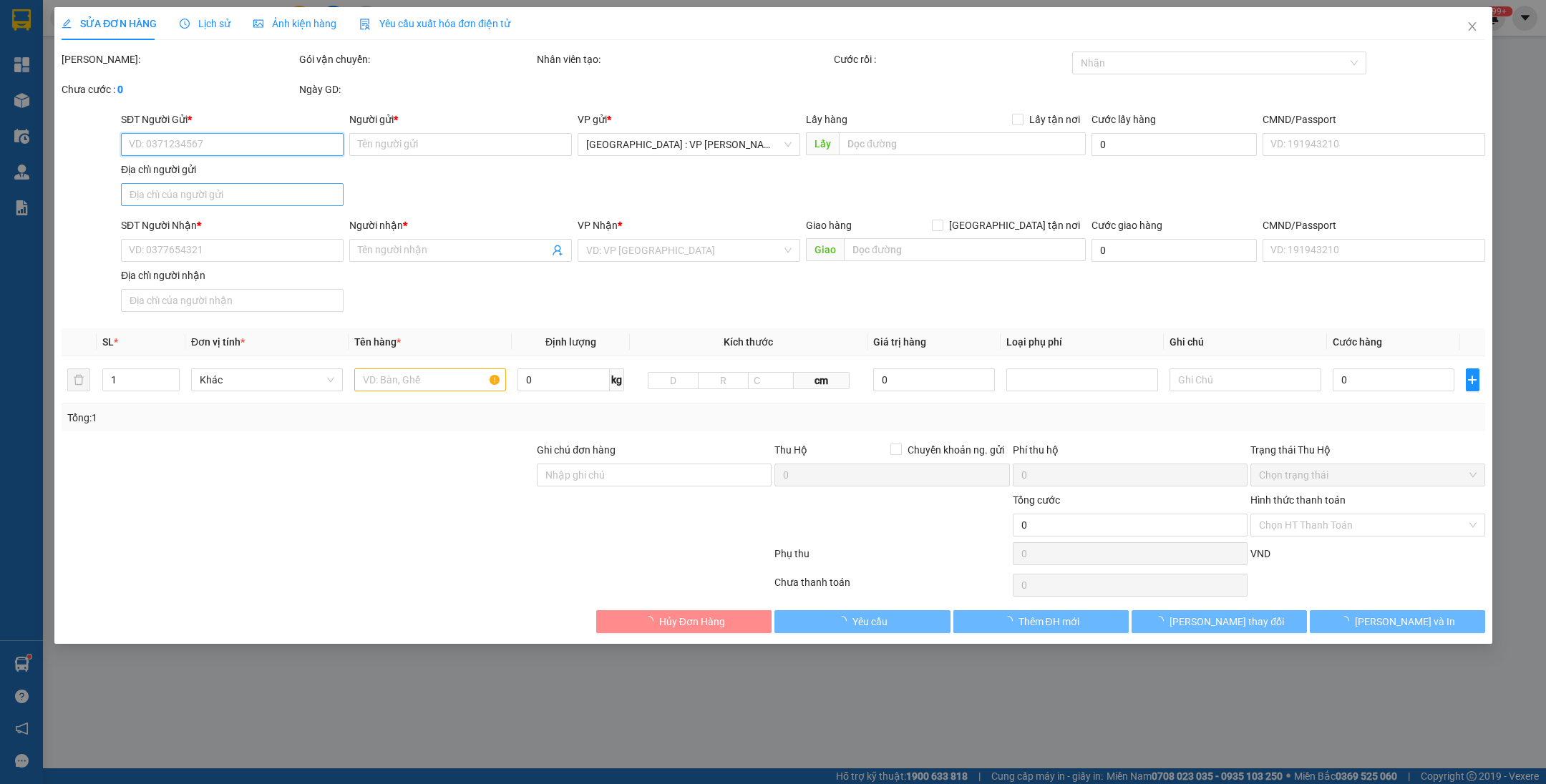
type input "số nhà 3 ngõ [STREET_ADDRESS]"
type input "KHÔNG BAO HƯ VỠ,MÓP MÉO"
type input "600.000"
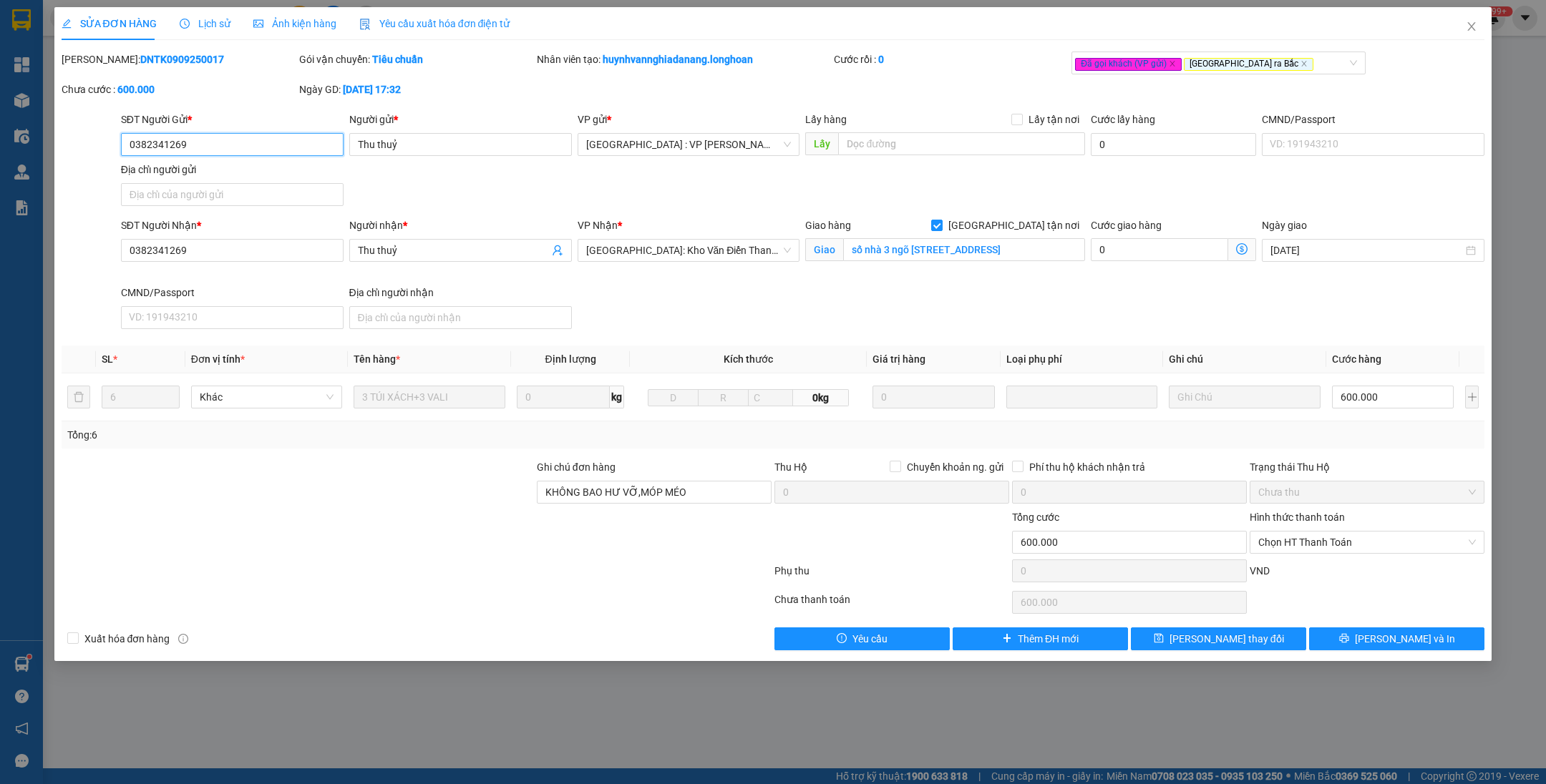
click at [256, 146] on input "0382341269" at bounding box center [231, 144] width 223 height 23
click at [1467, 28] on icon "close" at bounding box center [1472, 26] width 12 height 12
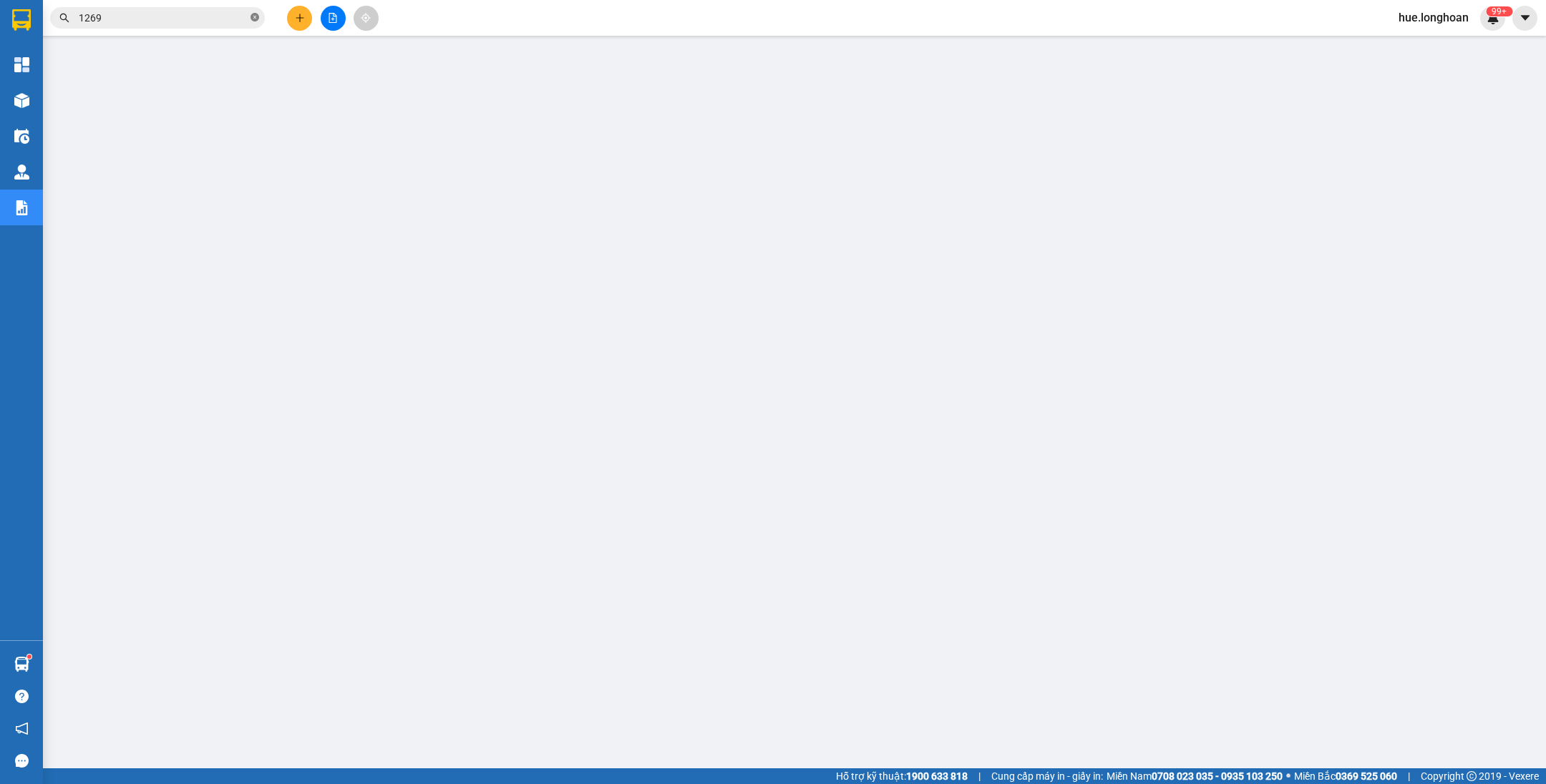
click at [254, 20] on icon "close-circle" at bounding box center [255, 17] width 9 height 9
paste input "0382341269"
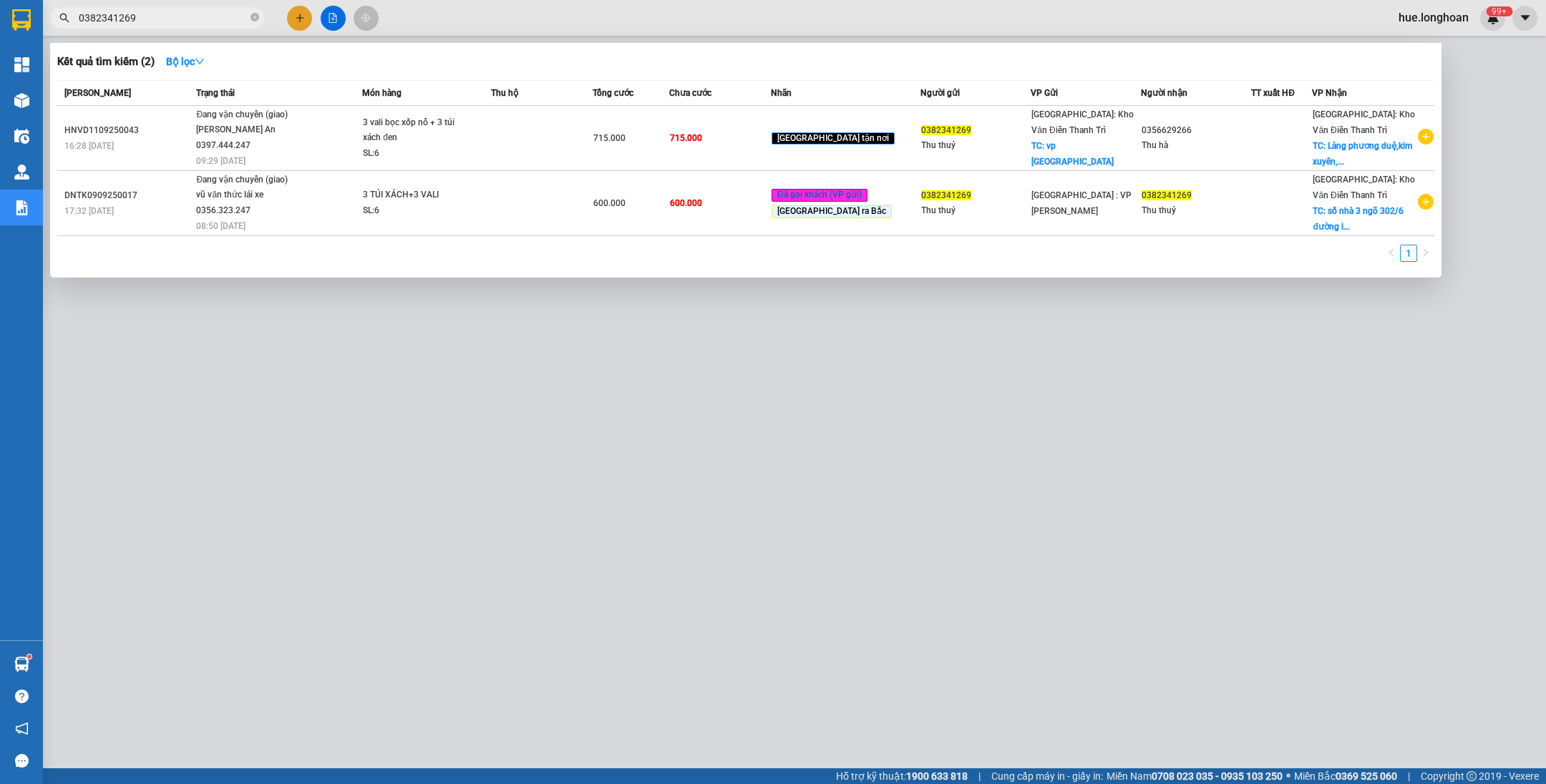
type input "0382341269"
click at [662, 344] on div at bounding box center [773, 392] width 1546 height 784
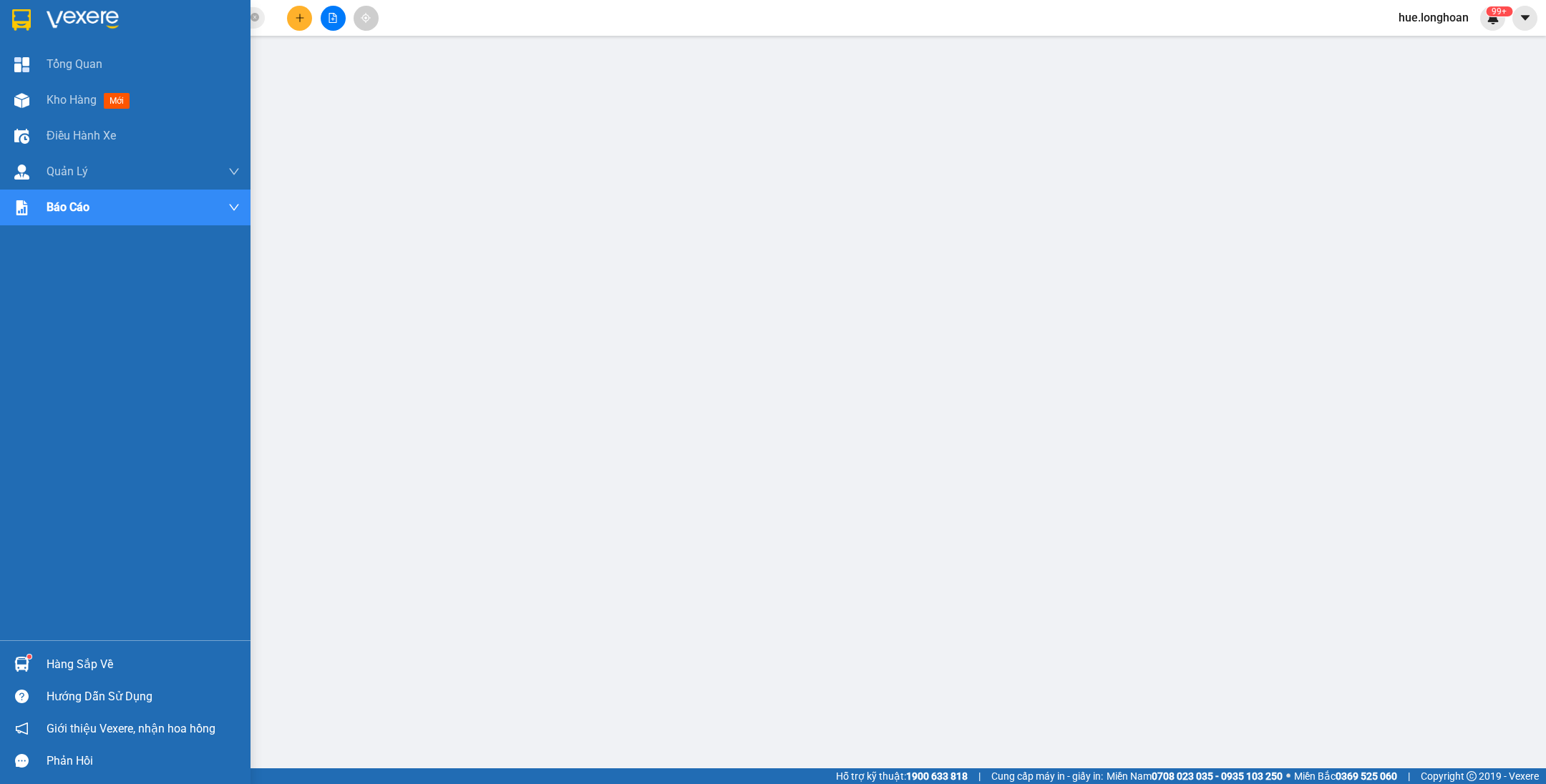
click at [22, 20] on img at bounding box center [21, 20] width 19 height 22
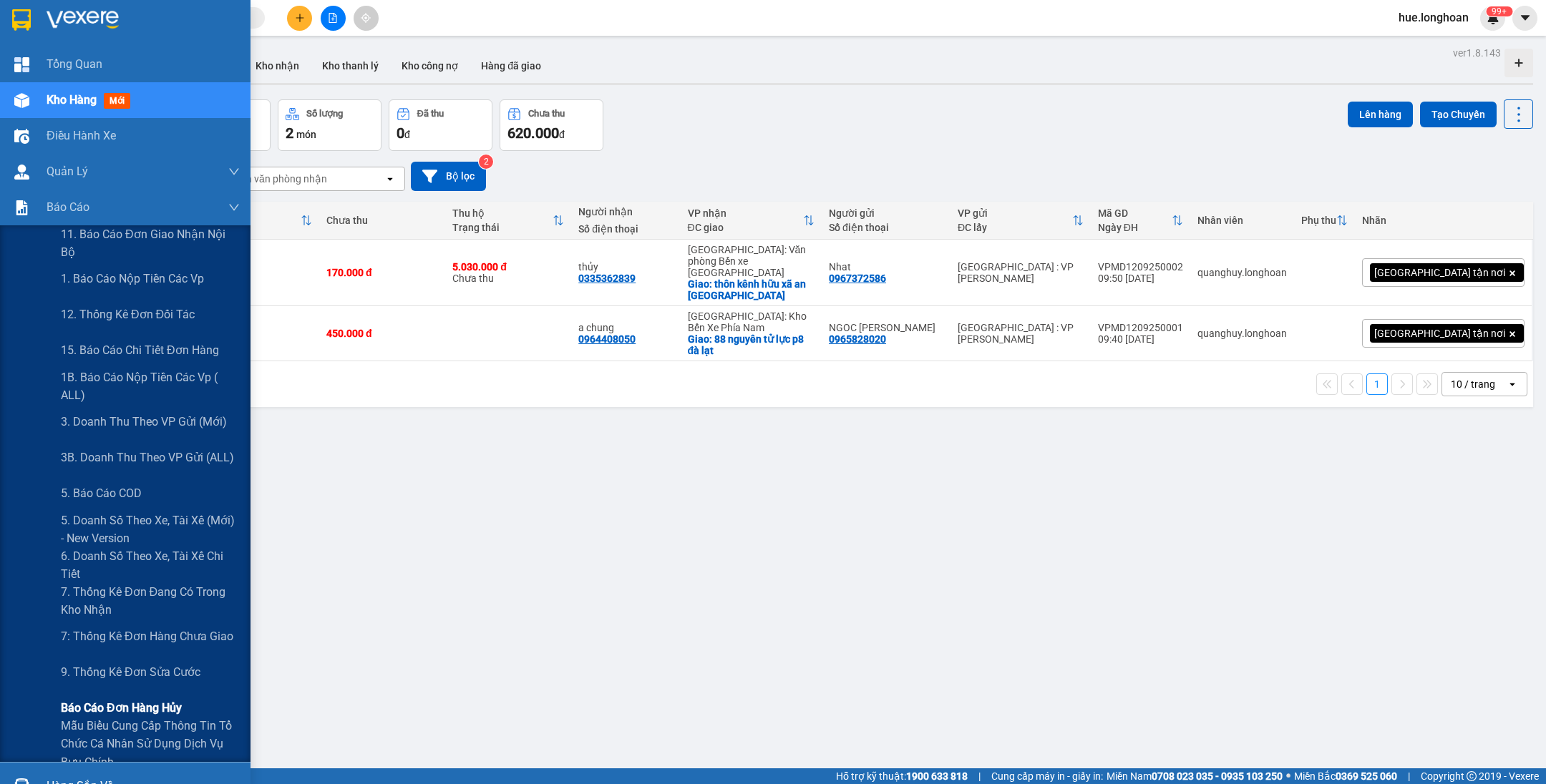
click at [159, 705] on span "Báo cáo đơn hàng hủy" at bounding box center [121, 708] width 121 height 18
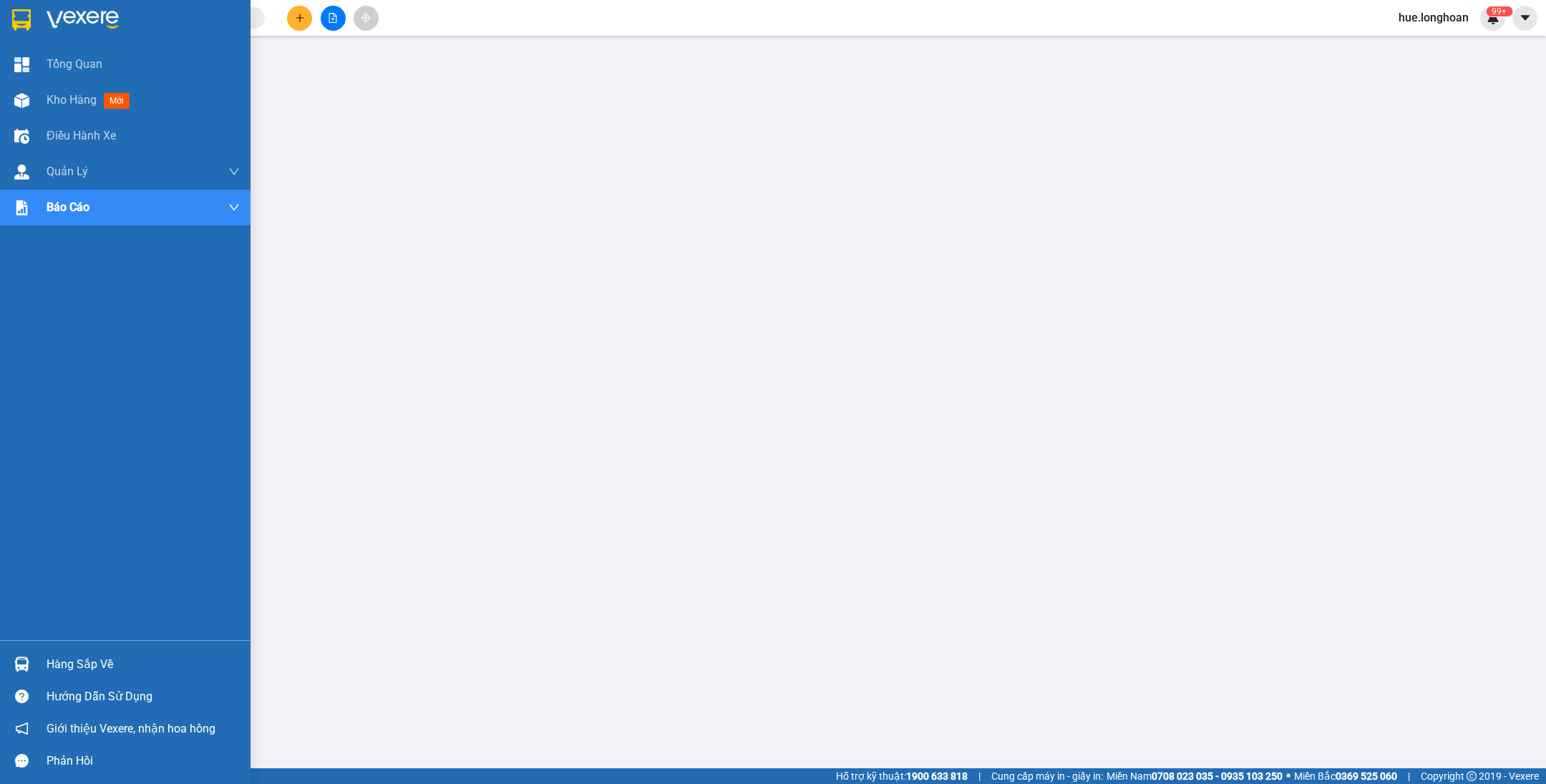
click at [25, 25] on img at bounding box center [21, 20] width 19 height 22
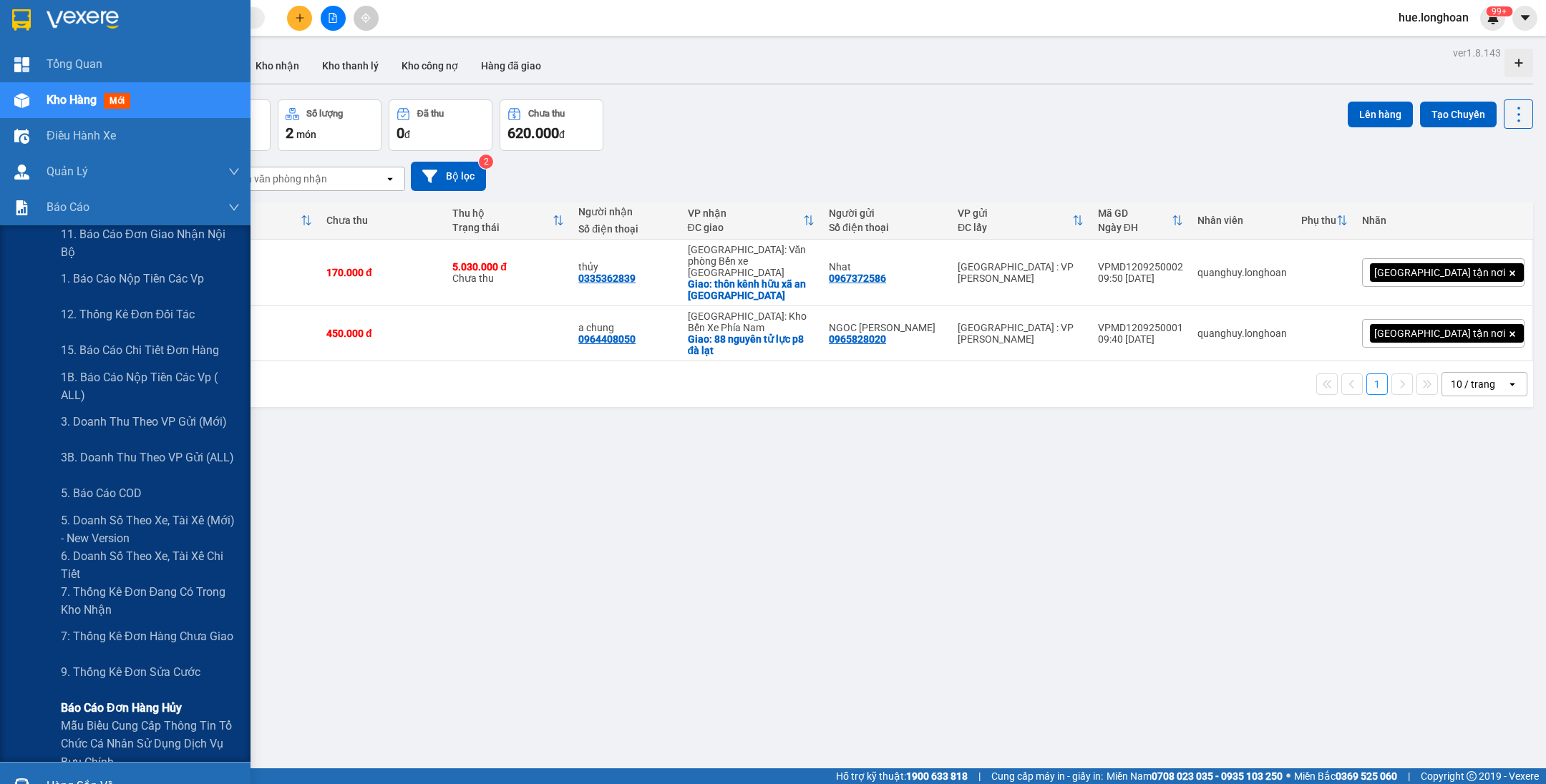
click at [144, 708] on span "Báo cáo đơn hàng hủy" at bounding box center [121, 708] width 121 height 18
